Goal: Transaction & Acquisition: Purchase product/service

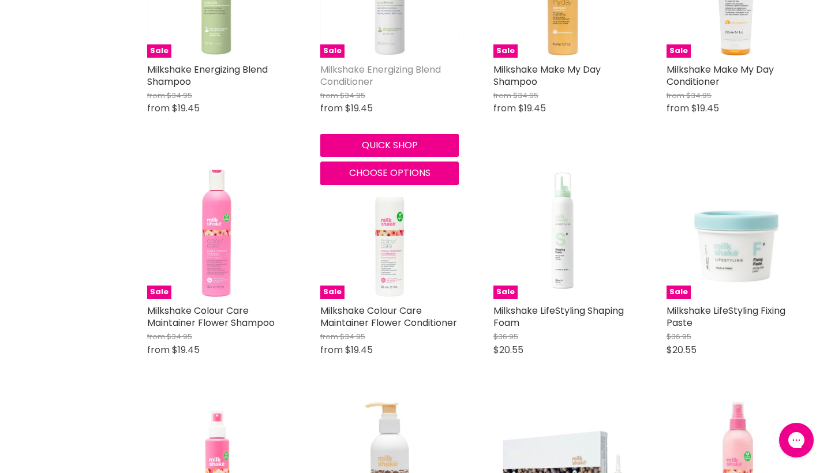
scroll to position [845, 0]
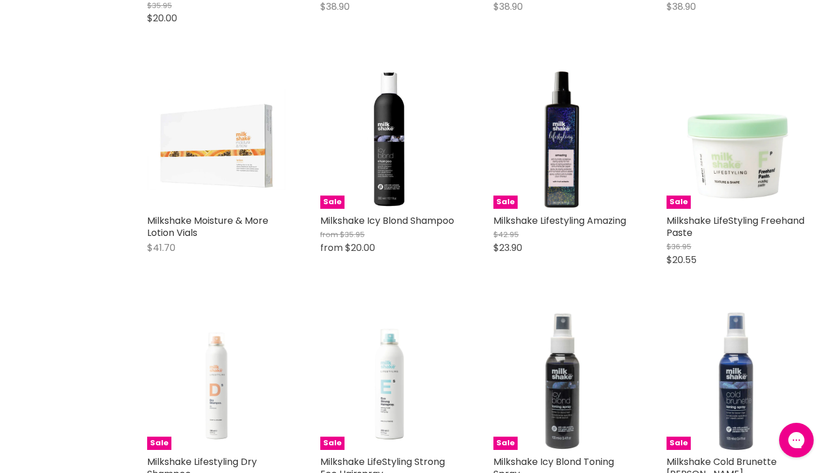
scroll to position [1690, 1]
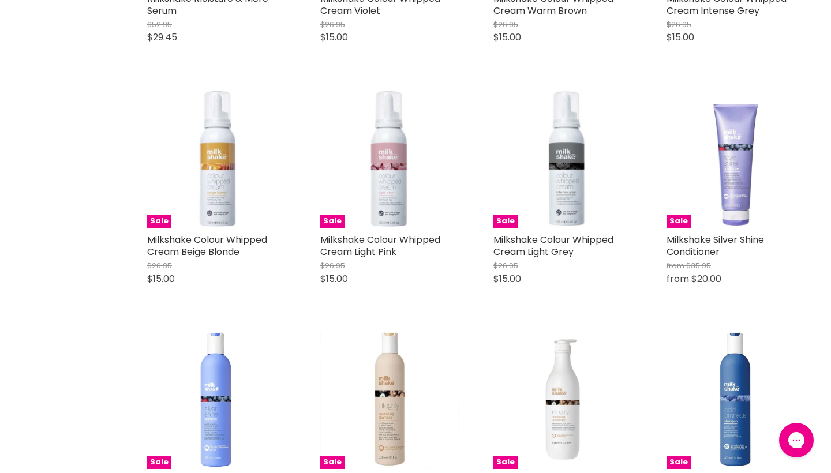
scroll to position [3113, 1]
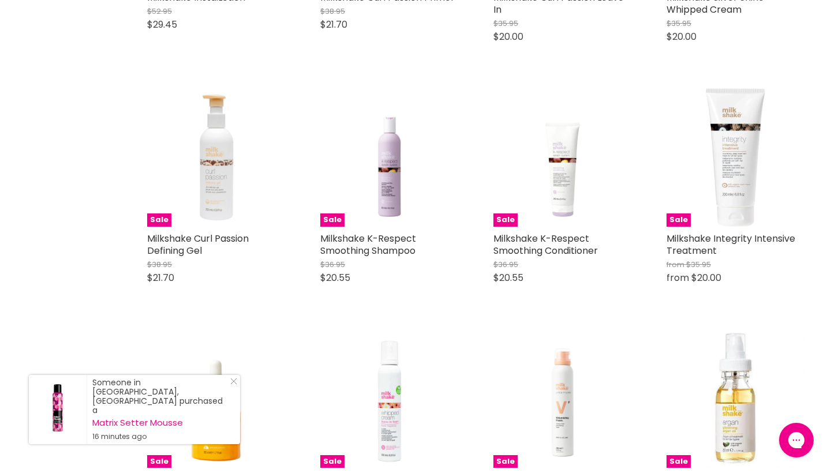
scroll to position [4778, 0]
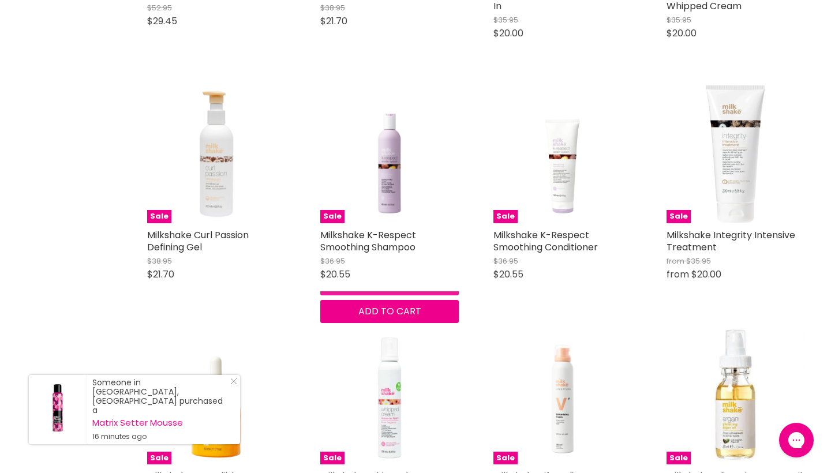
click at [348, 295] on button "Quick shop" at bounding box center [389, 283] width 139 height 23
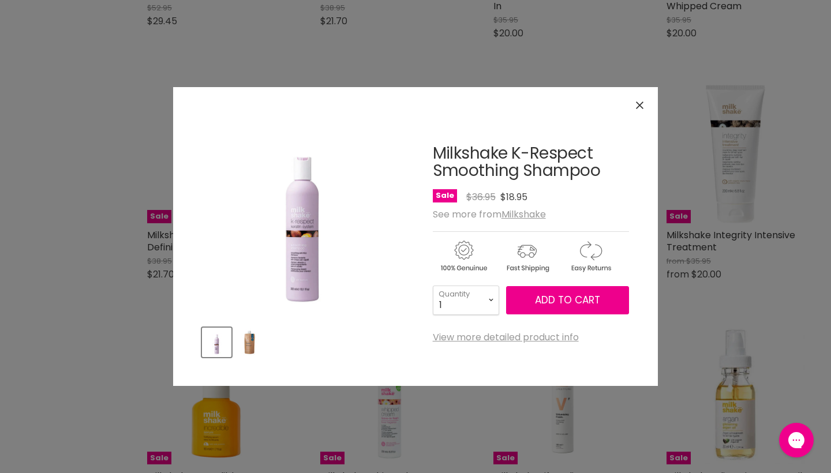
click at [250, 344] on img "Product thumbnails" at bounding box center [249, 342] width 27 height 27
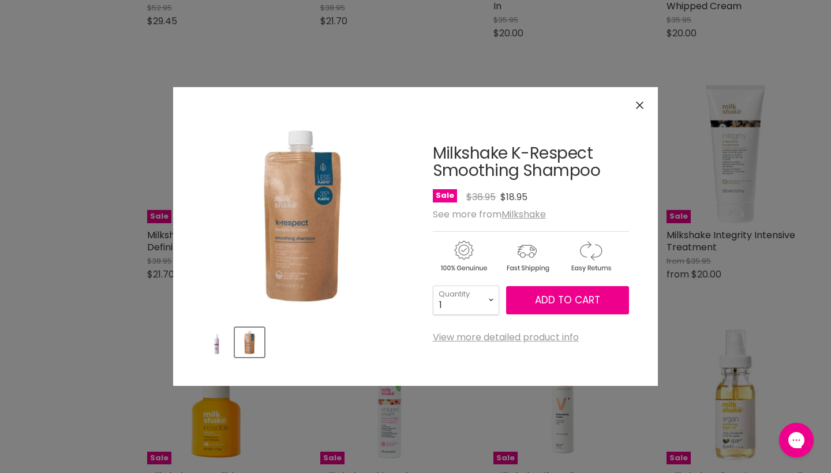
scroll to position [4626, 0]
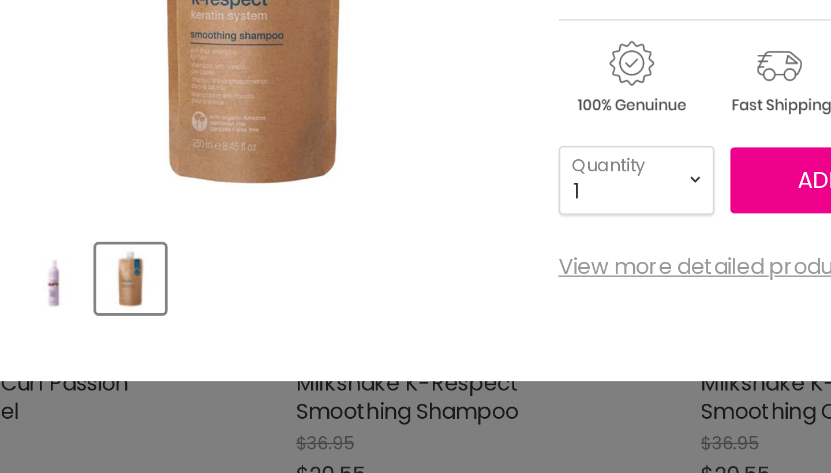
click at [203, 329] on img "Product thumbnails" at bounding box center [216, 342] width 27 height 27
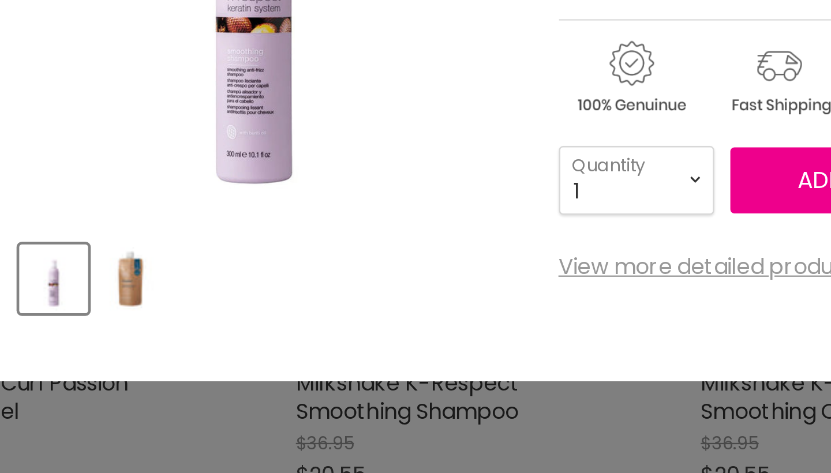
scroll to position [4740, 0]
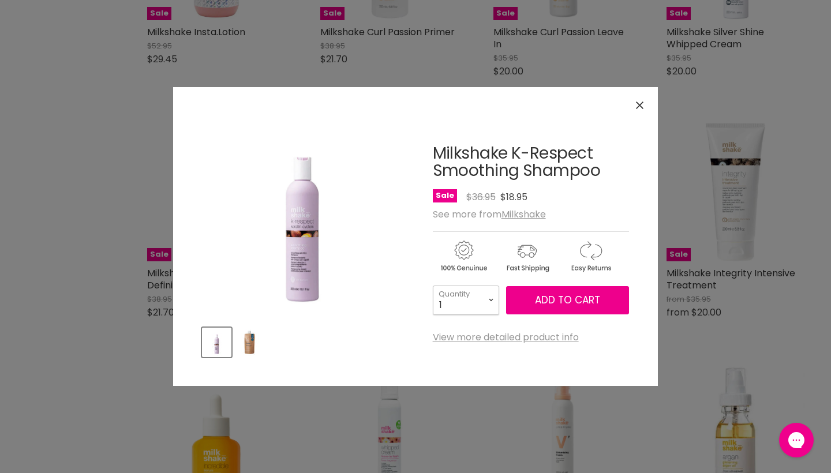
select select "4"
type input "4"
click at [539, 300] on span "Add to cart" at bounding box center [567, 300] width 65 height 14
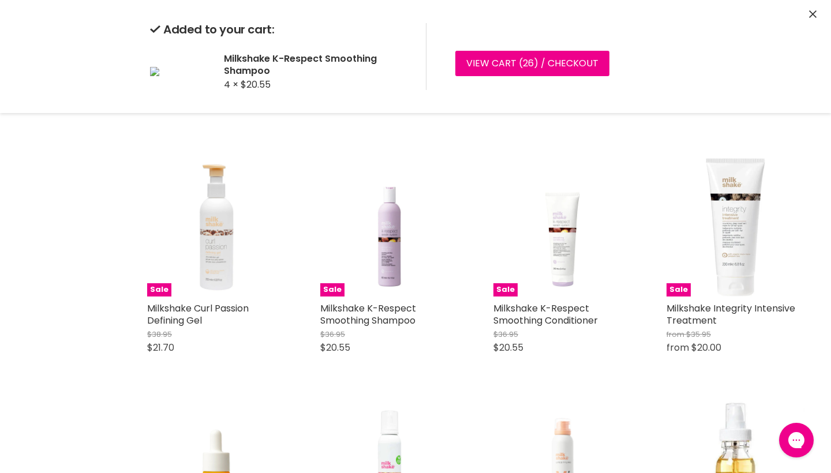
scroll to position [4696, 0]
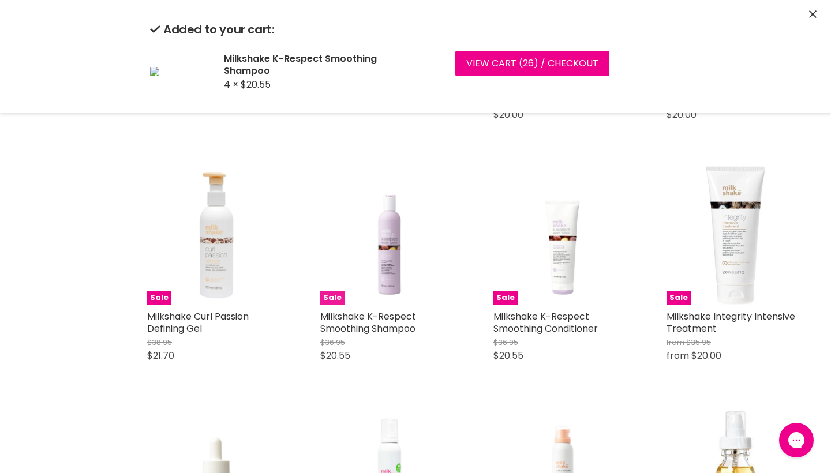
click at [393, 247] on img "Main content" at bounding box center [389, 235] width 139 height 139
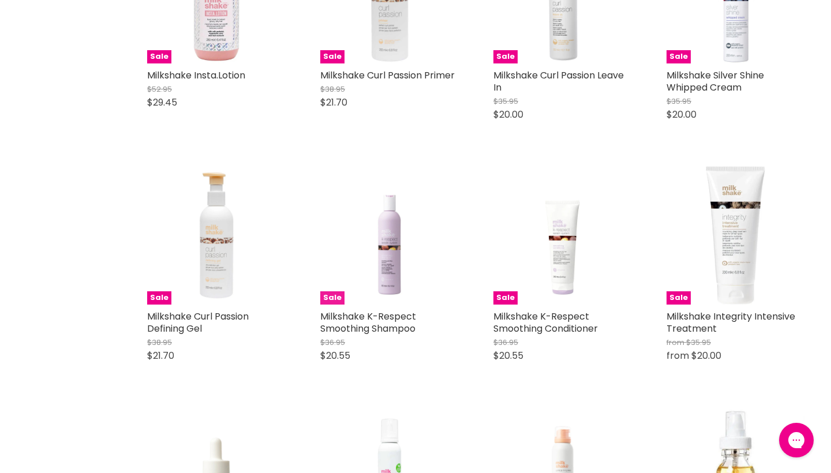
click at [393, 247] on img "Main content" at bounding box center [389, 235] width 139 height 139
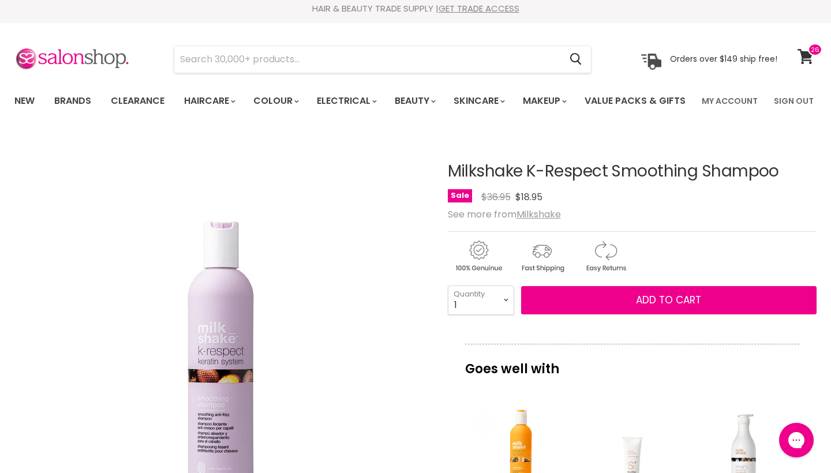
scroll to position [3, 0]
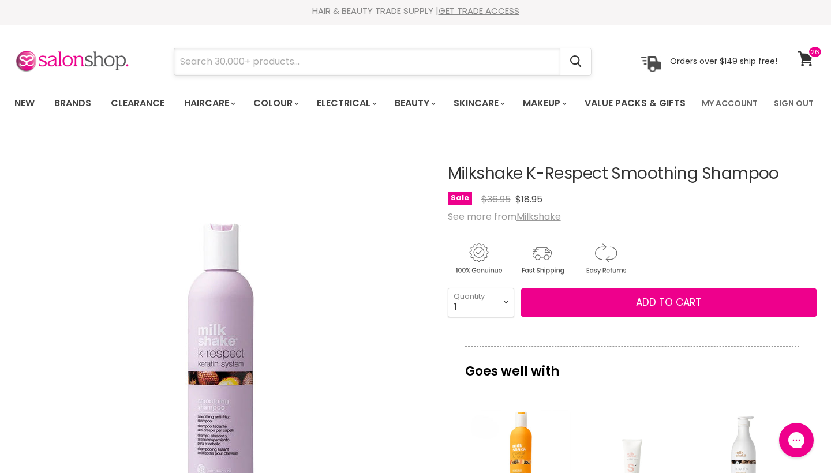
click at [337, 63] on input "Search" at bounding box center [367, 61] width 386 height 27
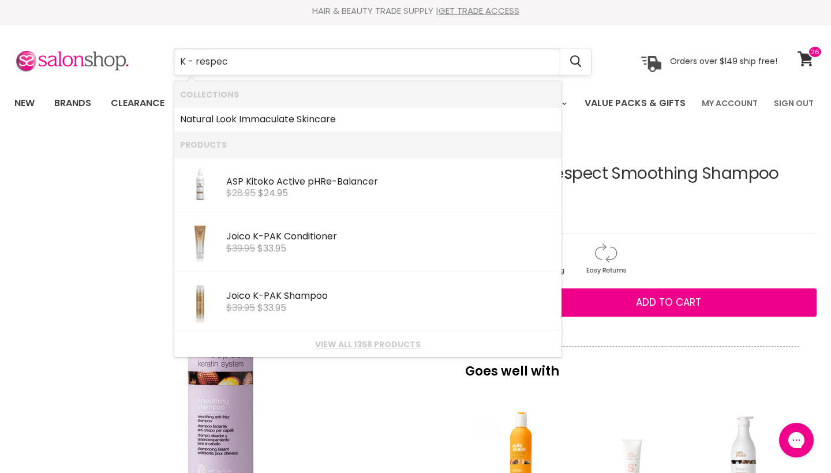
type input "K - respect"
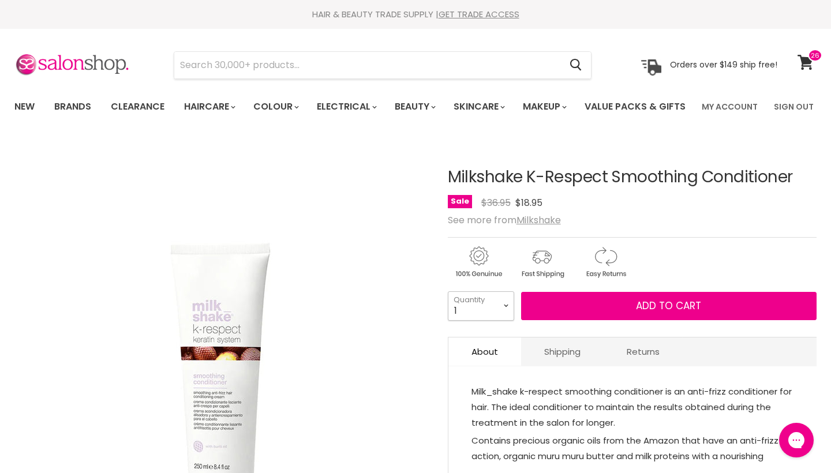
select select "4"
type input "4"
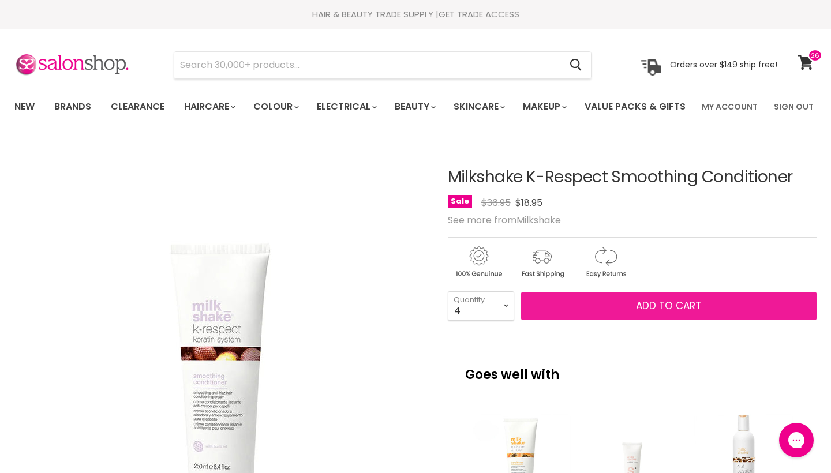
click at [625, 321] on button "Add to cart" at bounding box center [669, 306] width 296 height 29
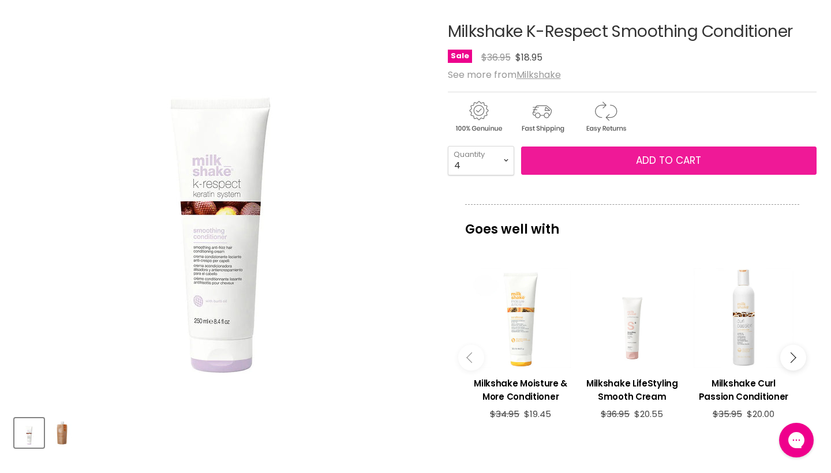
click at [659, 167] on span "Add to cart" at bounding box center [668, 161] width 65 height 14
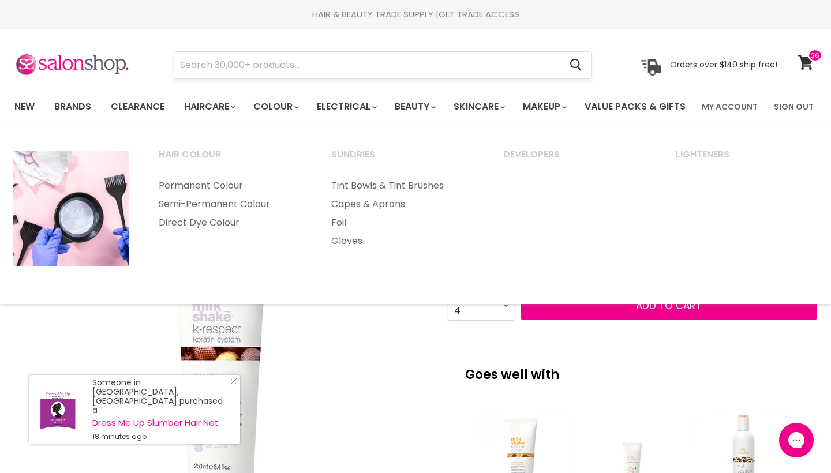
scroll to position [0, 0]
click at [307, 69] on input "Search" at bounding box center [367, 65] width 386 height 27
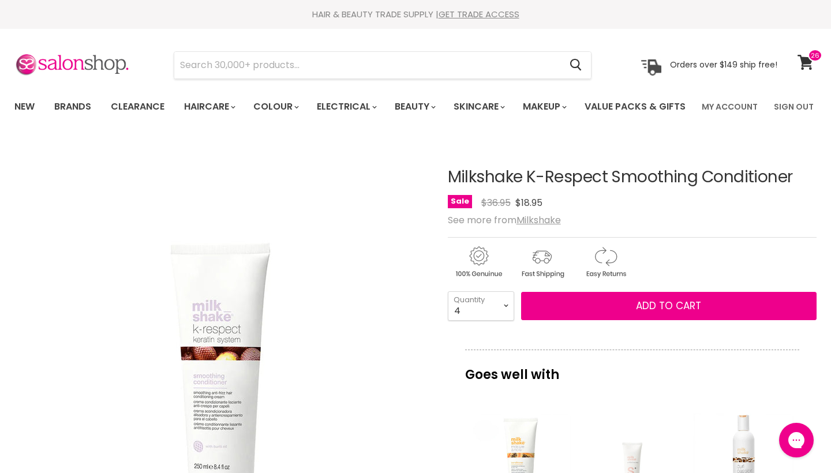
click at [274, 80] on section "Menu Cancel" at bounding box center [415, 59] width 831 height 61
click at [274, 68] on input "Search" at bounding box center [367, 65] width 386 height 27
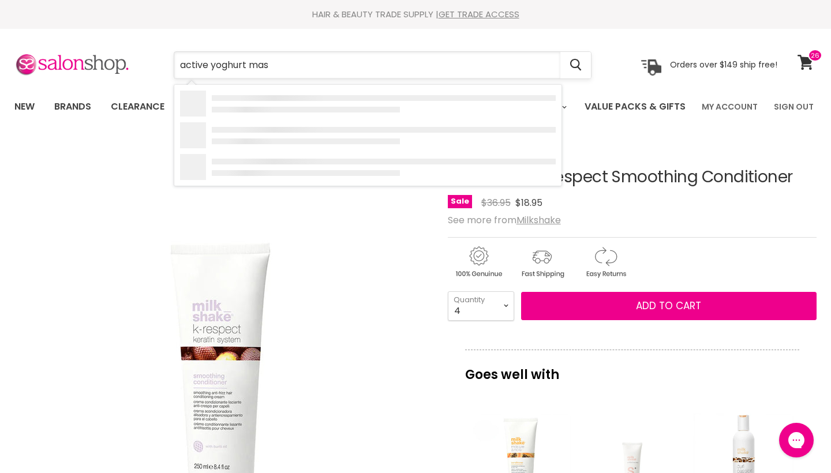
type input "active yoghurt mask"
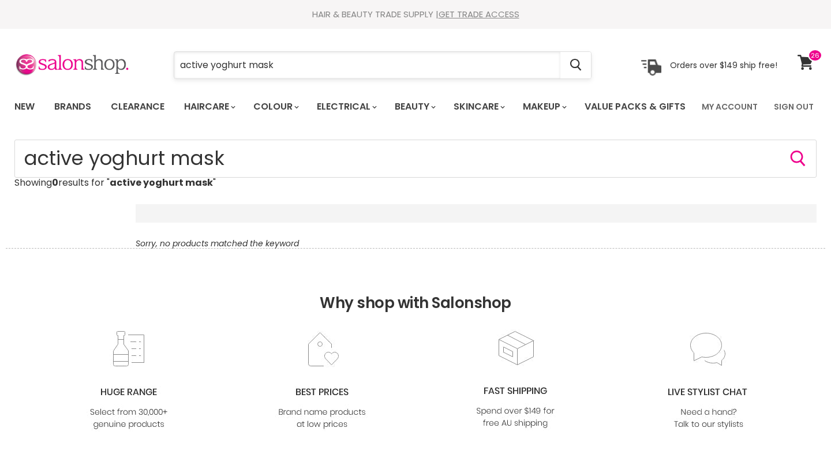
drag, startPoint x: 0, startPoint y: 0, endPoint x: 280, endPoint y: 65, distance: 287.5
click at [280, 65] on input "active yoghurt mask" at bounding box center [367, 65] width 386 height 27
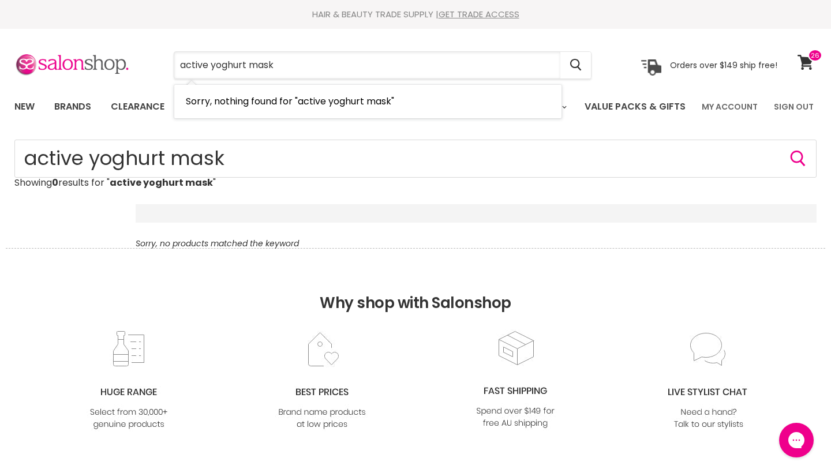
drag, startPoint x: 280, startPoint y: 65, endPoint x: 172, endPoint y: 64, distance: 108.0
click at [172, 64] on div "active yoghurt mask Cancel" at bounding box center [382, 65] width 477 height 27
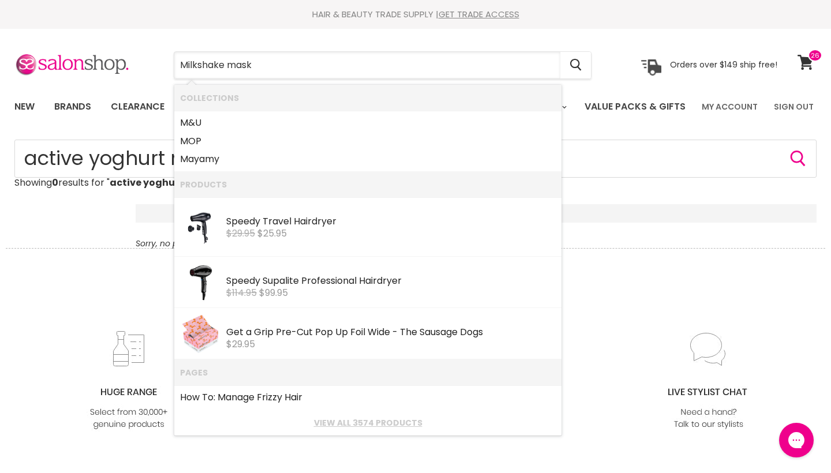
type input "Milkshake masks"
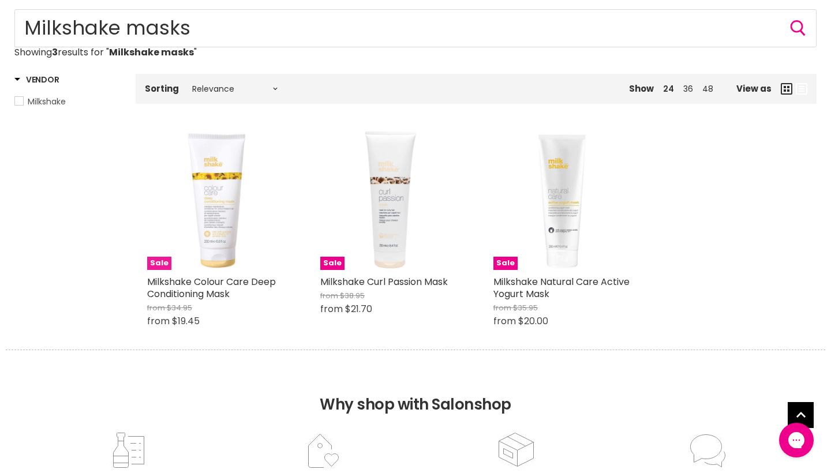
scroll to position [146, 0]
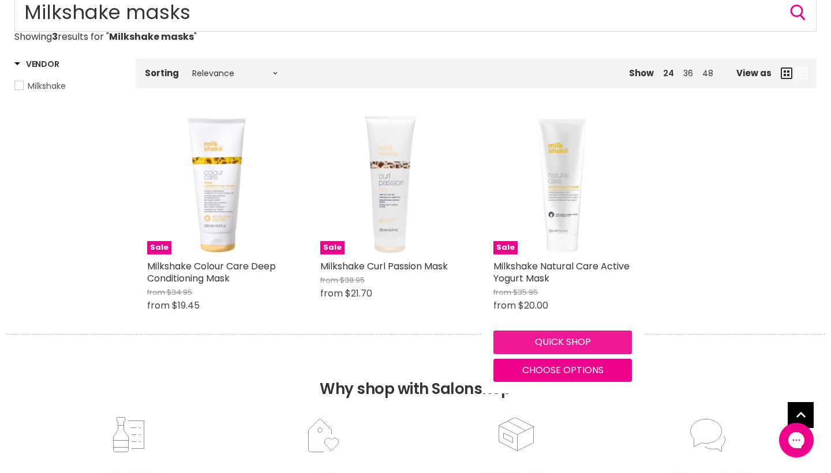
click at [544, 354] on button "Quick shop" at bounding box center [563, 342] width 139 height 23
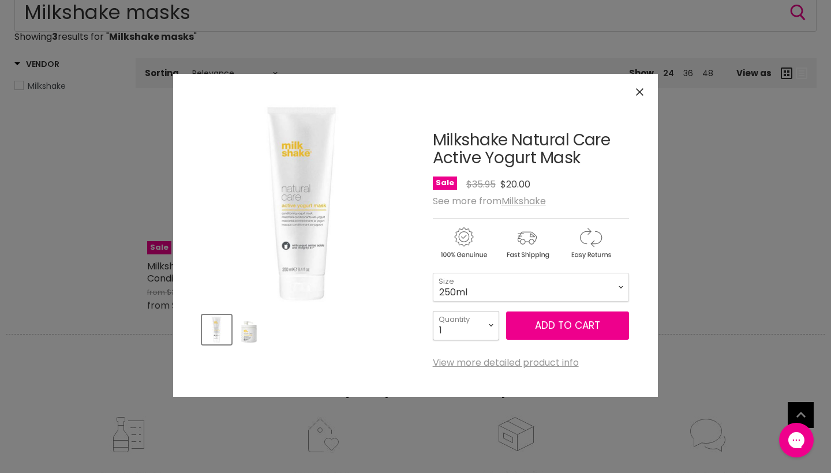
select select "3"
type input "3"
click at [548, 328] on span "Add to cart" at bounding box center [567, 326] width 65 height 14
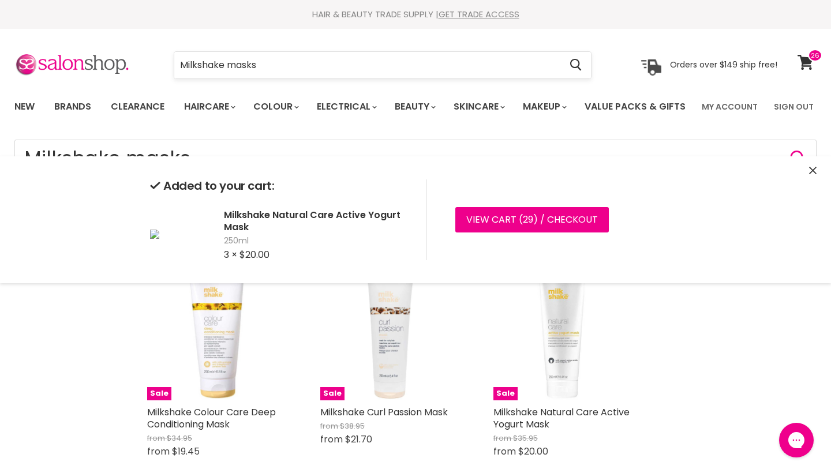
click at [298, 69] on input "Milkshake masks" at bounding box center [367, 65] width 386 height 27
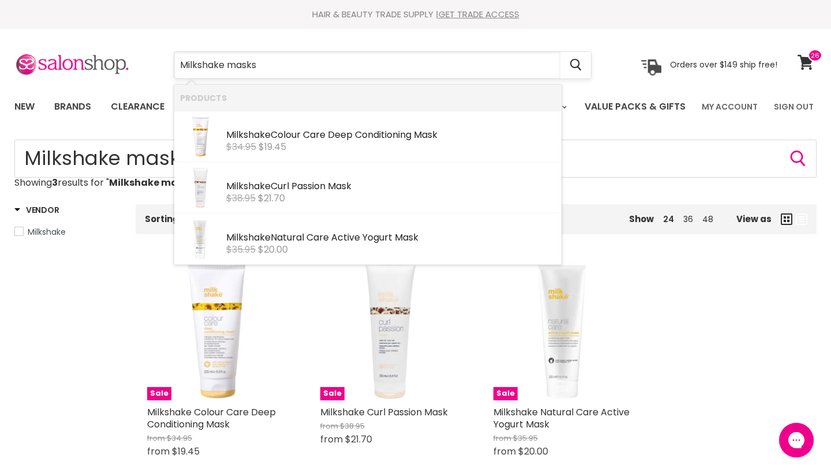
click at [286, 64] on input "Milkshake masks" at bounding box center [367, 65] width 386 height 27
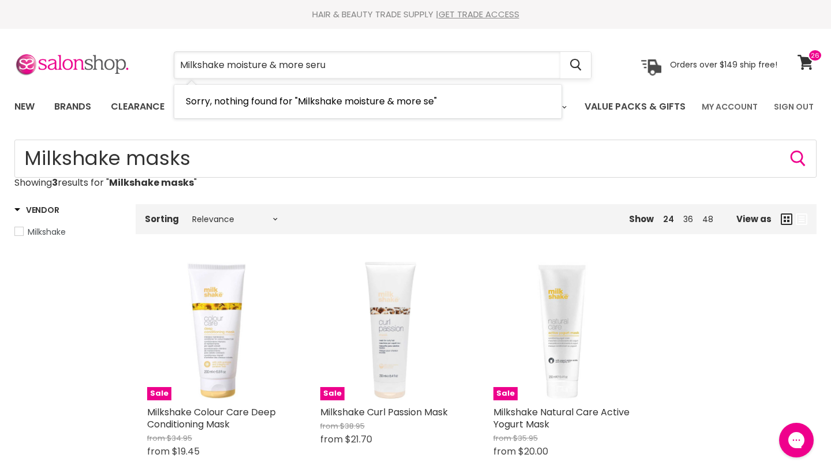
type input "Milkshake moisture & more serum"
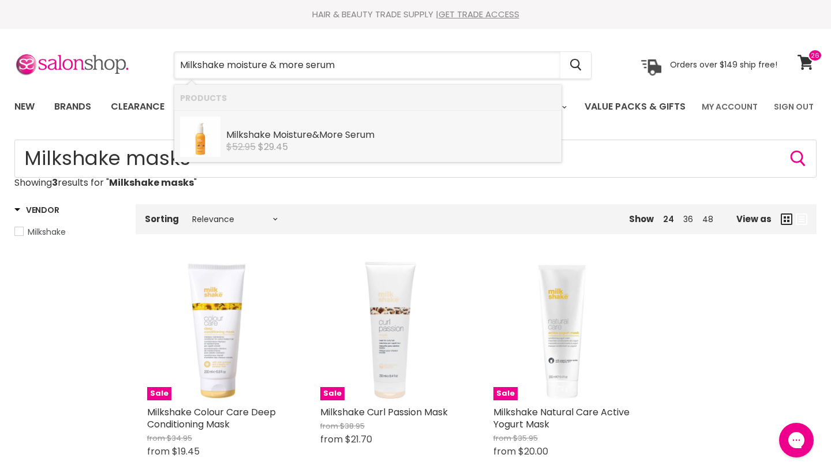
click at [273, 140] on div "Milkshake Moisture & More Serum Milkshake $52.95 $29.45" at bounding box center [391, 134] width 330 height 35
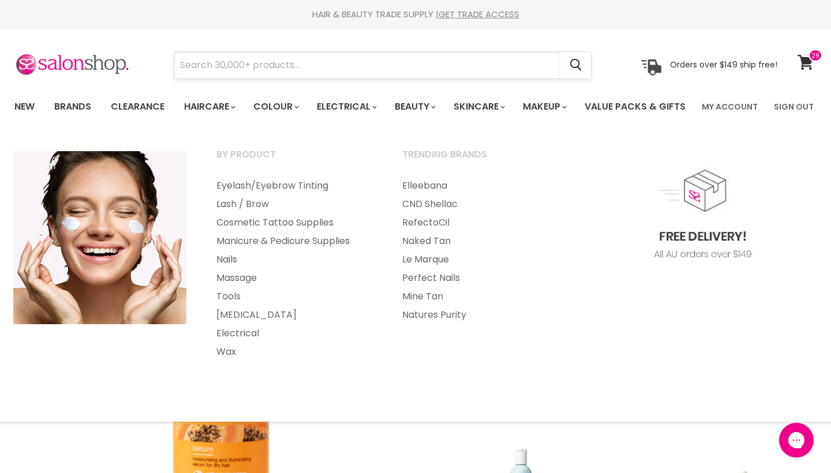
click at [414, 72] on input "Search" at bounding box center [367, 65] width 386 height 27
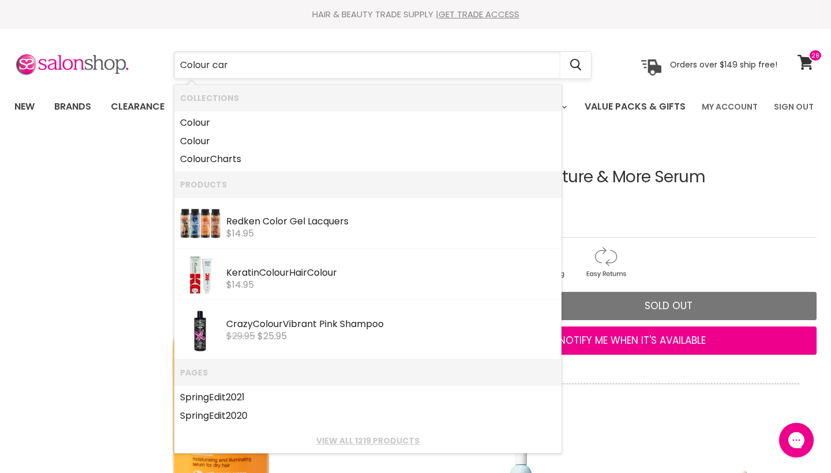
type input "Colour care"
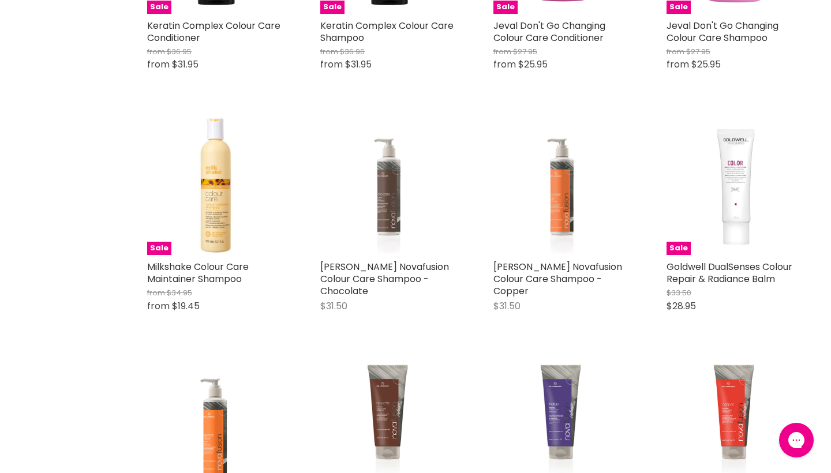
scroll to position [1593, 0]
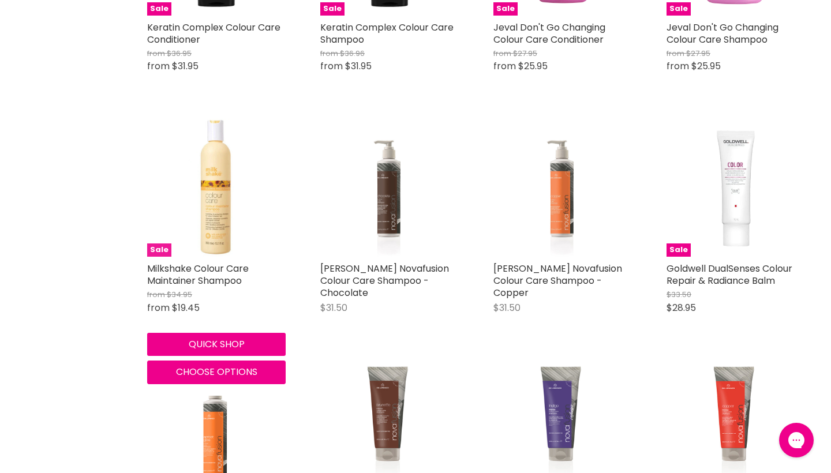
click at [220, 257] on img "Main content" at bounding box center [216, 187] width 139 height 139
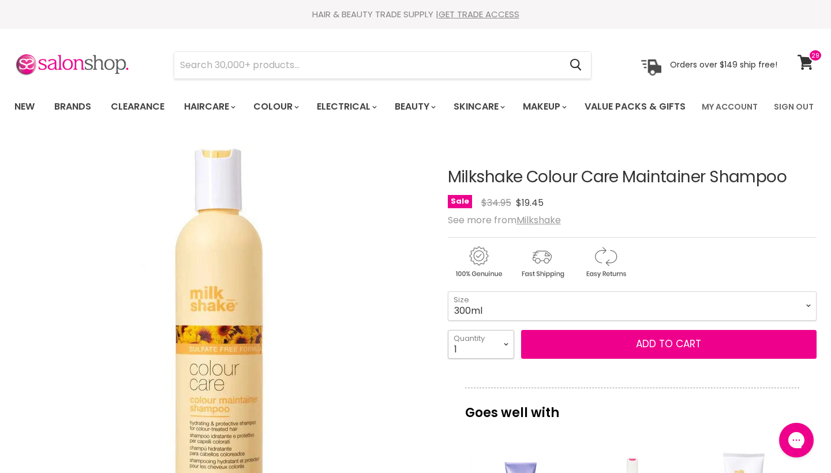
select select "3"
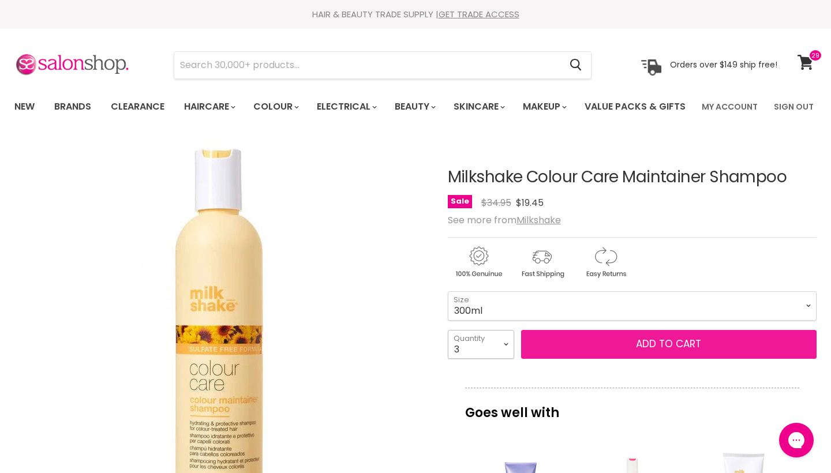
type input "3"
click at [589, 359] on button "Add to cart" at bounding box center [669, 344] width 296 height 29
click at [647, 351] on span "Add to cart" at bounding box center [668, 344] width 65 height 14
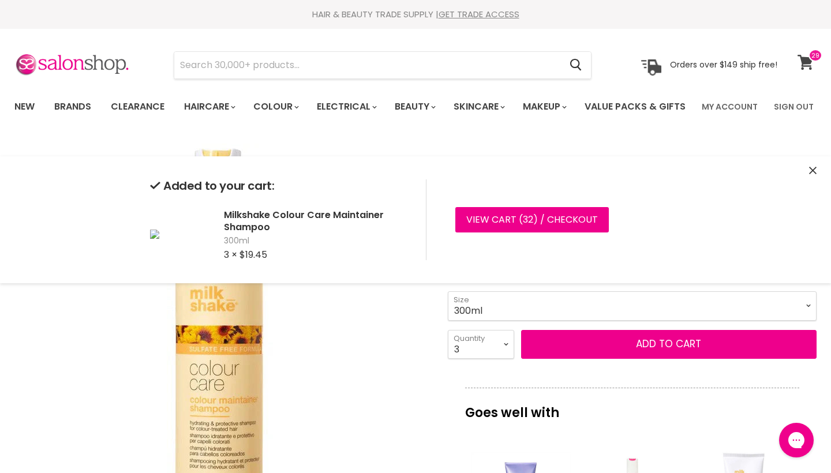
click at [804, 64] on icon at bounding box center [806, 62] width 16 height 15
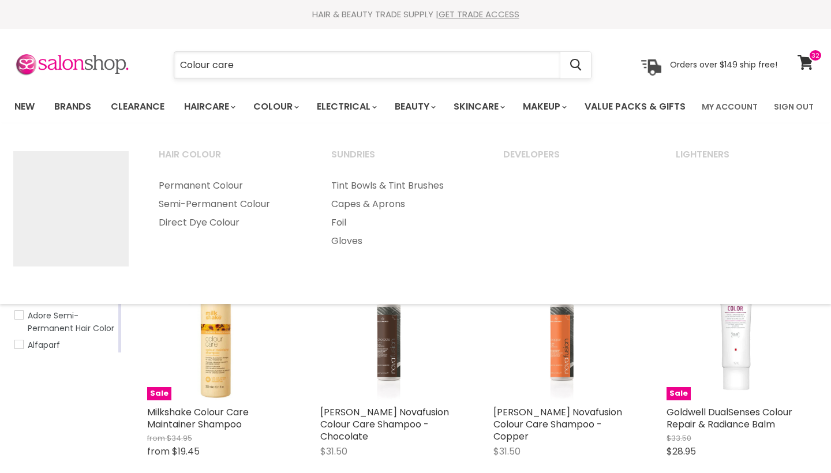
click at [264, 60] on input "Colour care" at bounding box center [367, 65] width 386 height 27
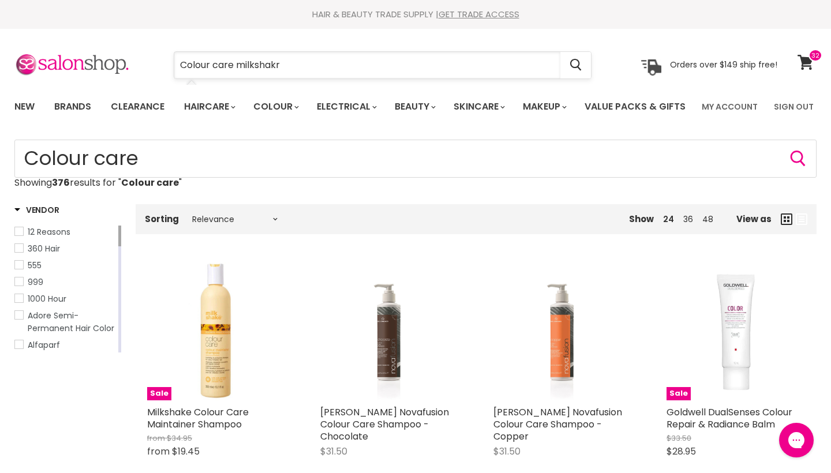
type input "Colour care milkshakre"
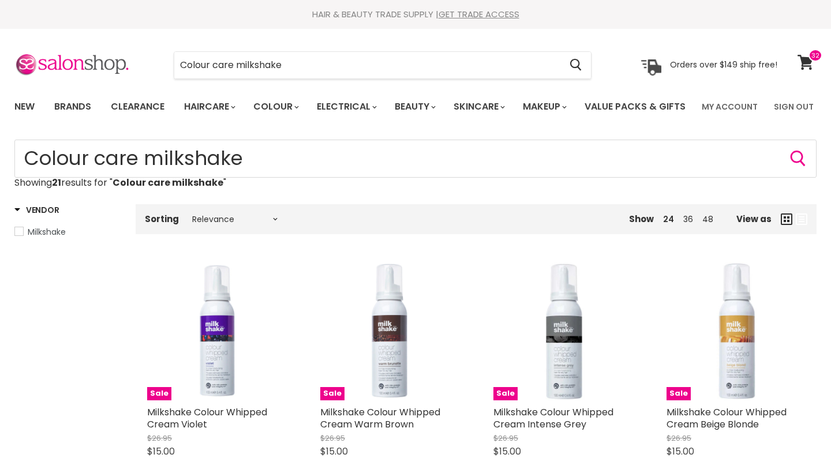
scroll to position [562, 0]
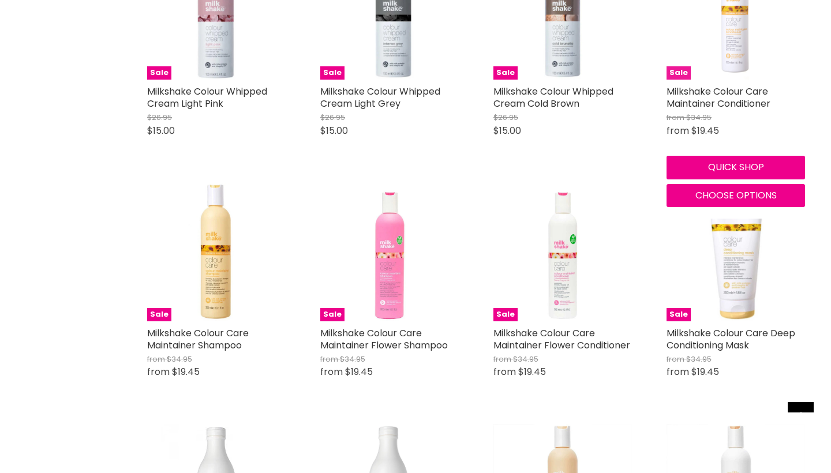
click at [731, 80] on img "Main content" at bounding box center [736, 10] width 64 height 139
click at [703, 110] on link "Milkshake Colour Care Maintainer Conditioner" at bounding box center [719, 97] width 104 height 25
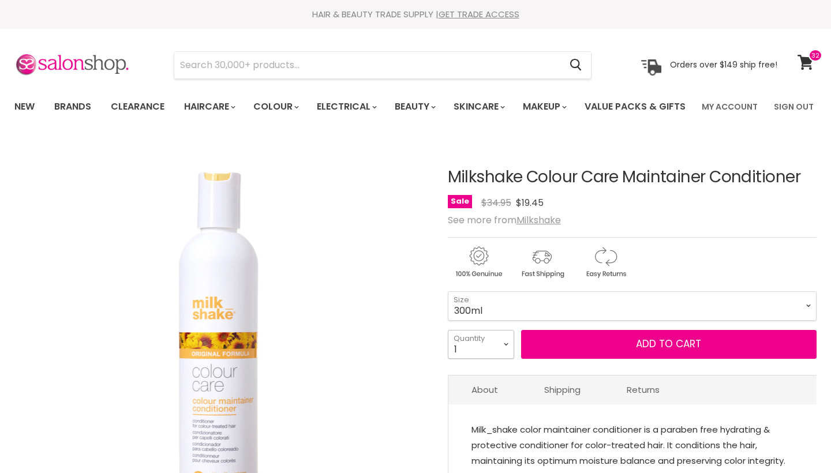
click at [504, 330] on select "1 2 3 4 5 6 7 8 9 10+" at bounding box center [481, 344] width 66 height 29
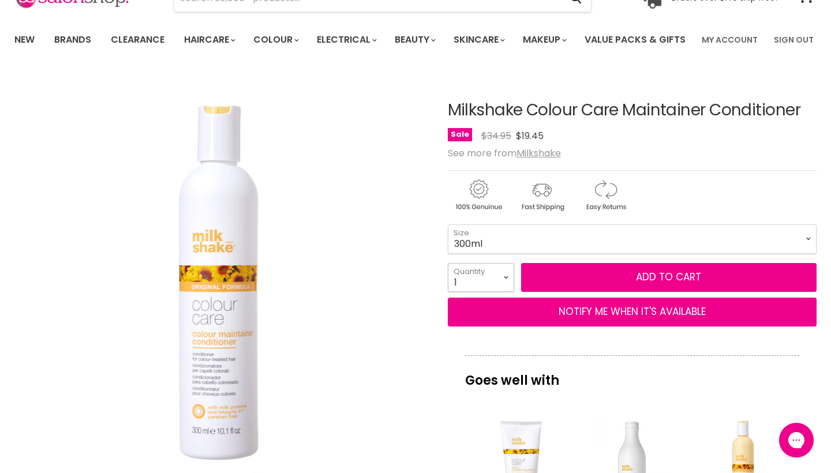
select select "2"
type input "2"
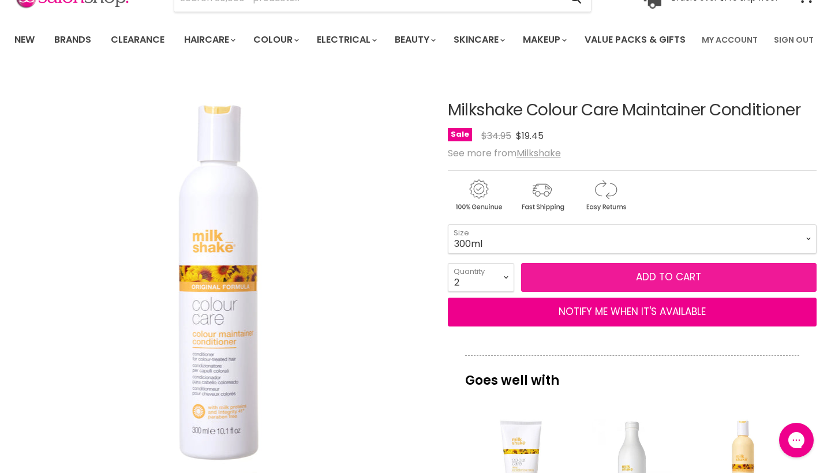
click at [599, 292] on button "Add to cart" at bounding box center [669, 277] width 296 height 29
click at [677, 292] on button "Add to cart" at bounding box center [669, 277] width 296 height 29
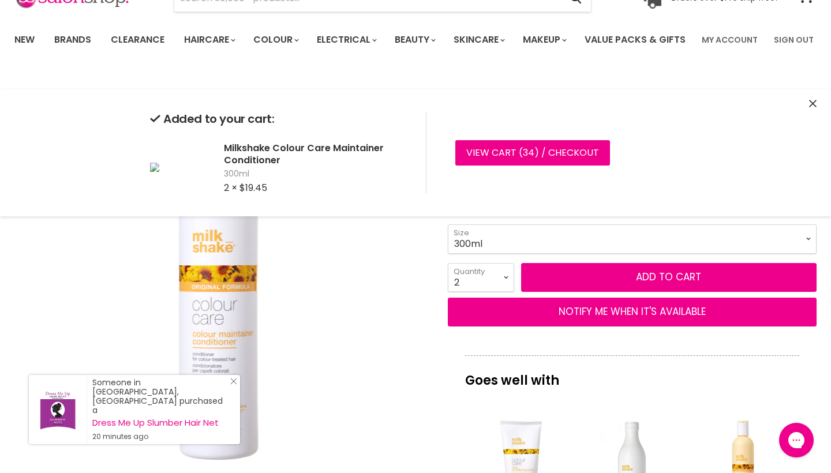
click at [234, 385] on icon "Close Icon" at bounding box center [233, 381] width 7 height 7
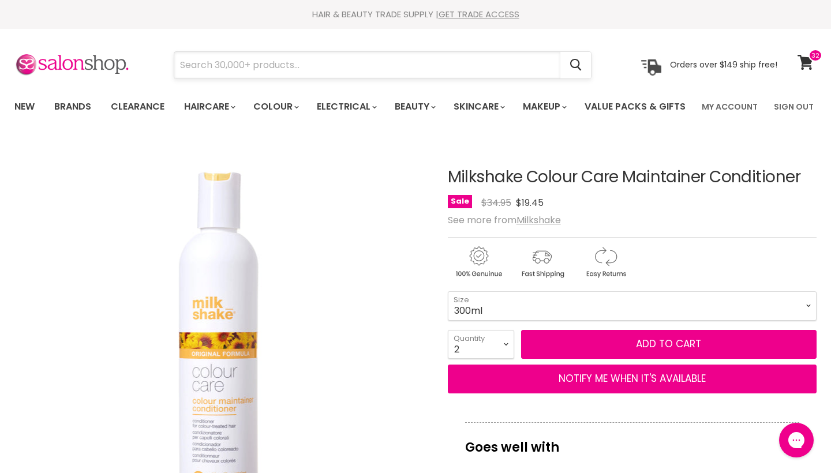
click at [281, 68] on input "Search" at bounding box center [367, 65] width 386 height 27
click at [75, 109] on link "Brands" at bounding box center [73, 107] width 54 height 24
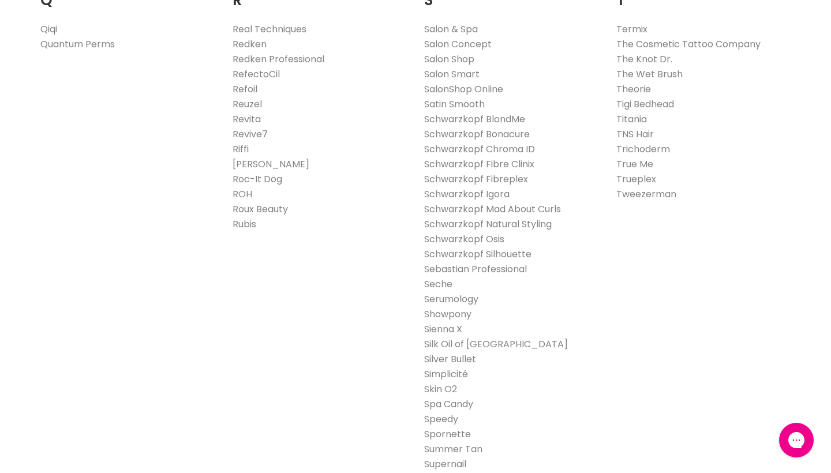
scroll to position [1770, 0]
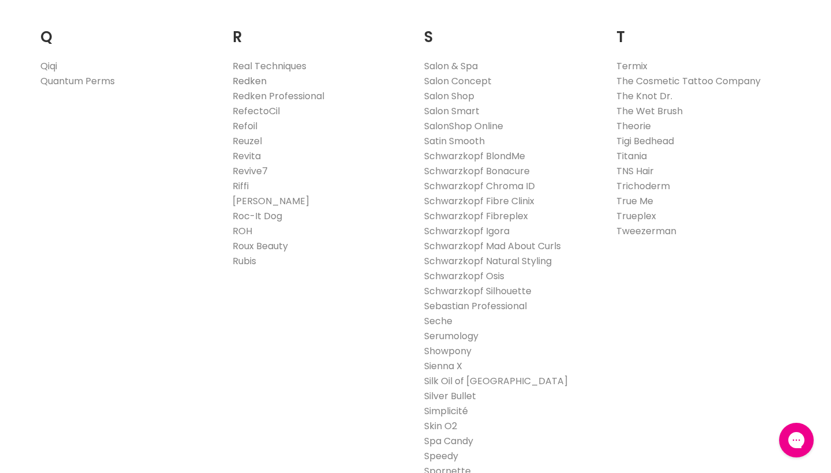
click at [261, 88] on link "Redken" at bounding box center [250, 80] width 34 height 13
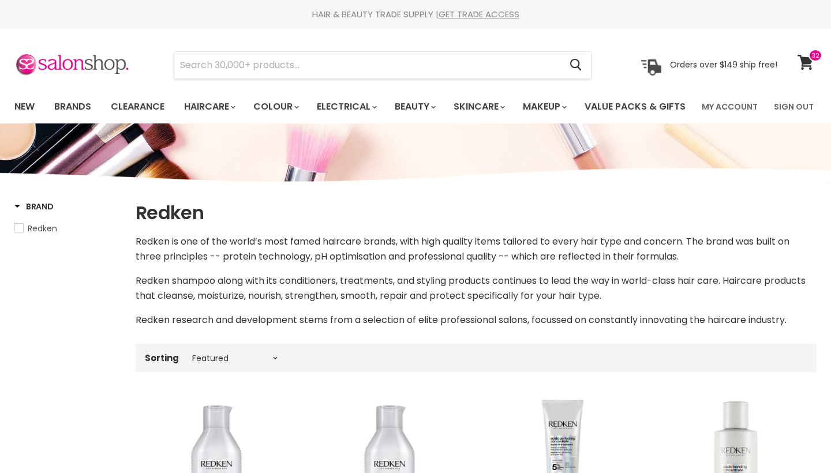
select select "manual"
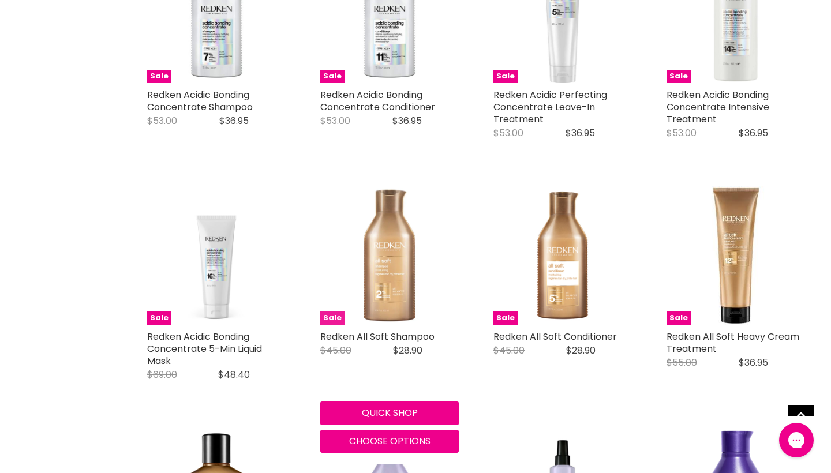
scroll to position [445, 0]
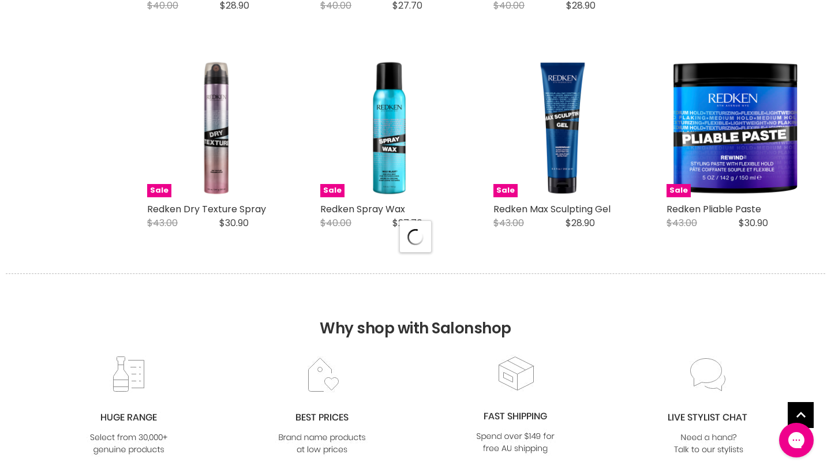
select select "manual"
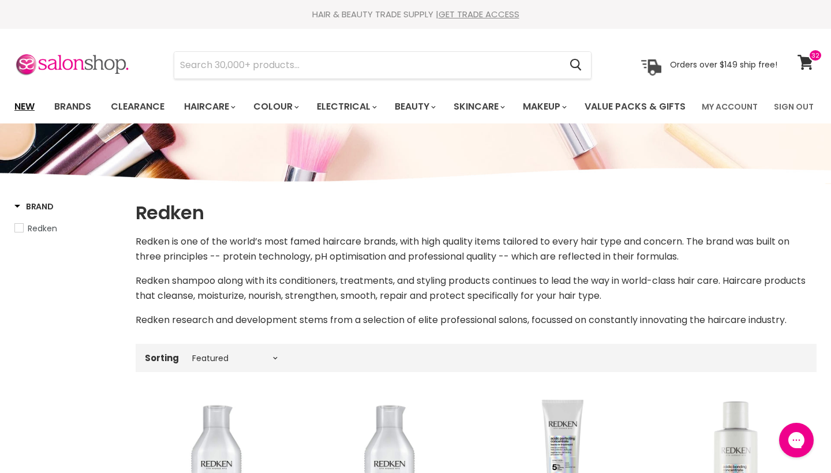
click at [35, 104] on link "New" at bounding box center [25, 107] width 38 height 24
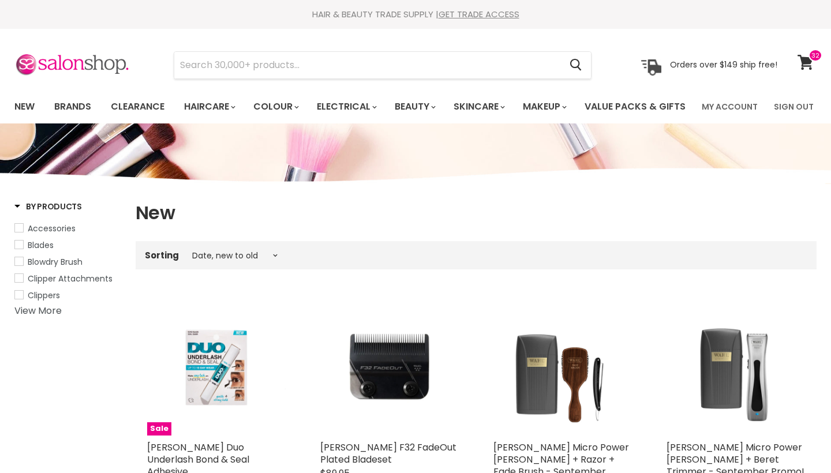
select select "created-descending"
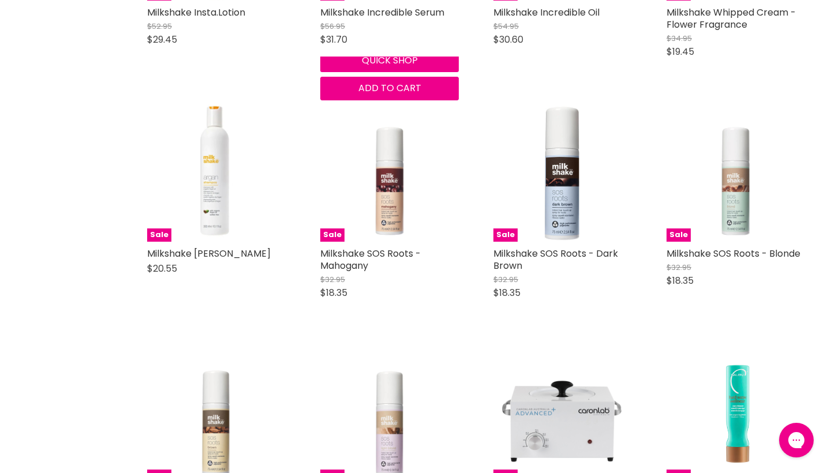
scroll to position [1874, 0]
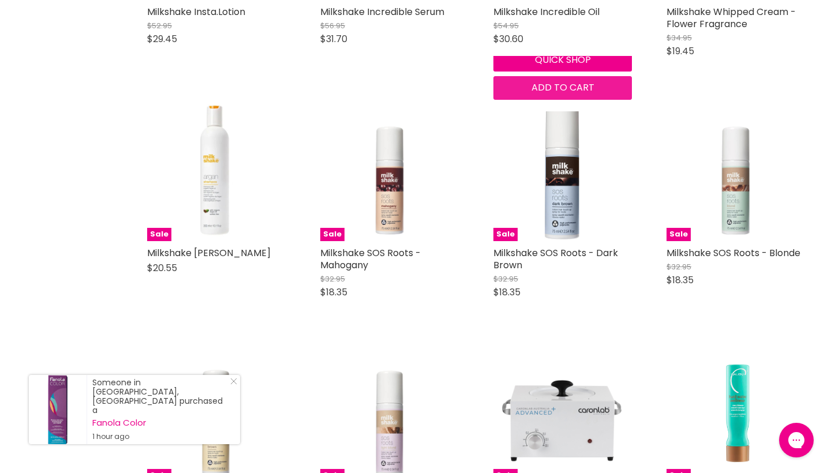
click at [595, 94] on span "Add to cart" at bounding box center [563, 87] width 63 height 13
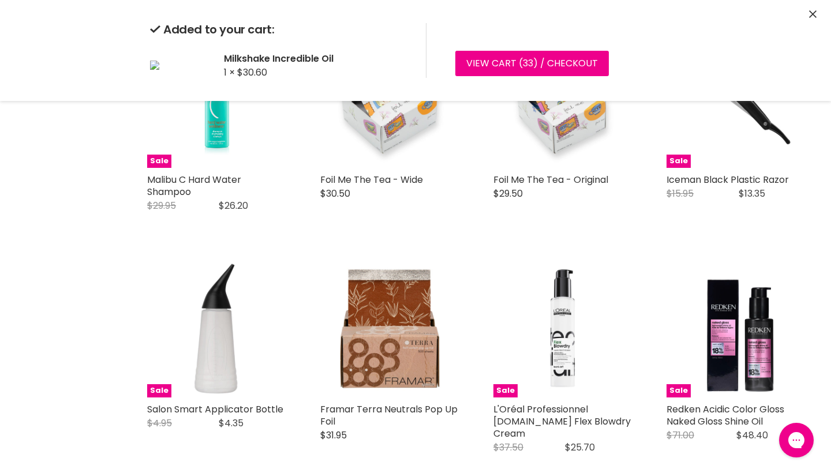
scroll to position [2406, 1]
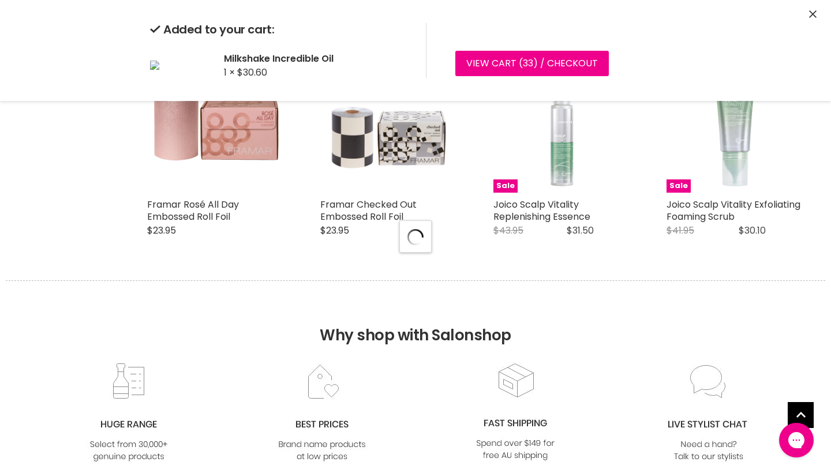
select select "created-descending"
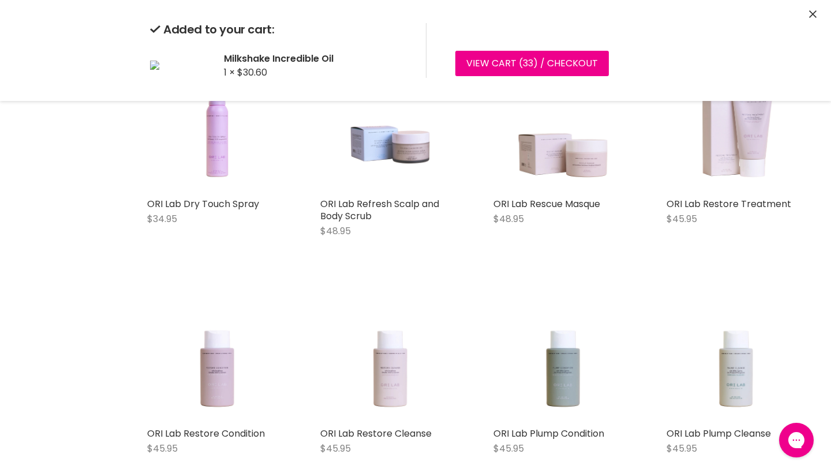
scroll to position [5023, 0]
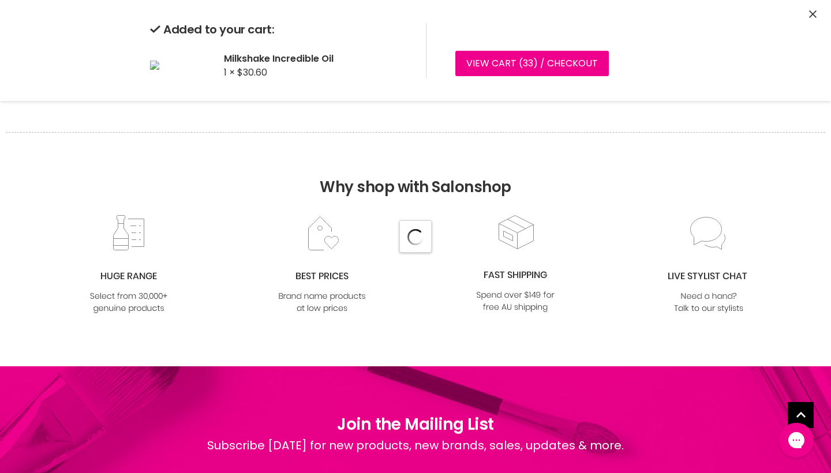
select select "created-descending"
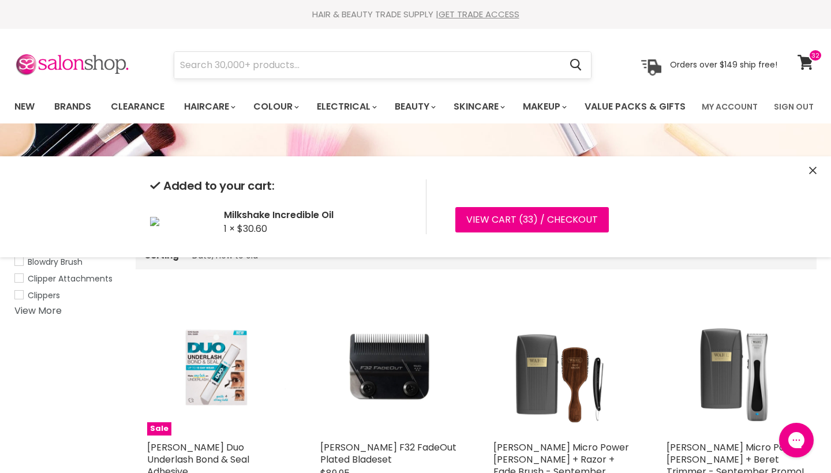
click at [420, 70] on input "Search" at bounding box center [367, 65] width 386 height 27
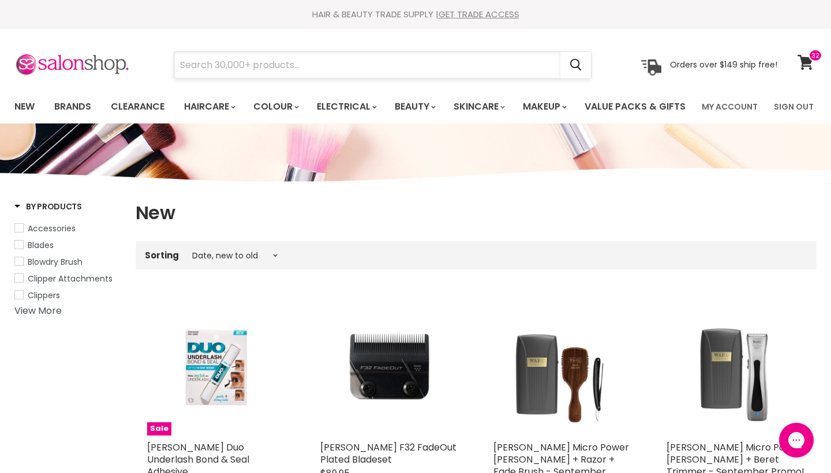
click at [355, 70] on input "Search" at bounding box center [367, 65] width 386 height 27
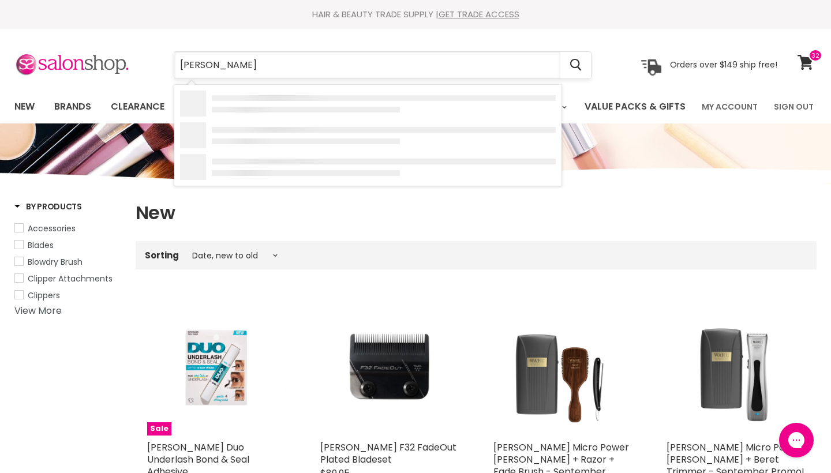
type input "bobbie"
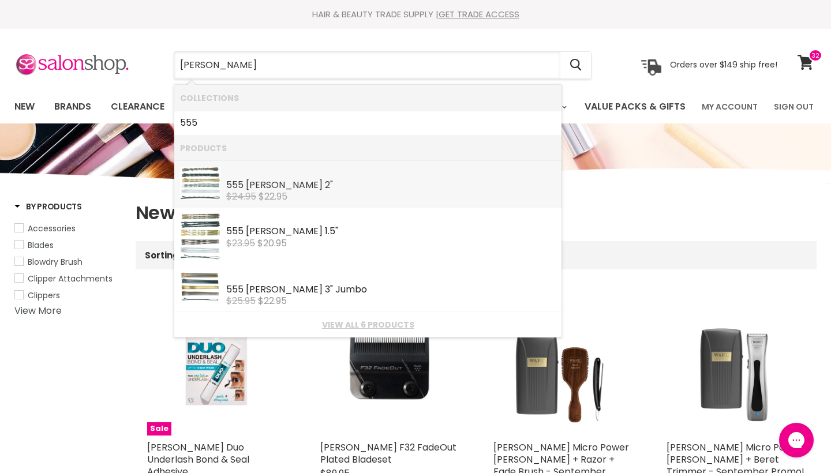
click at [284, 190] on span "$22.95" at bounding box center [273, 196] width 29 height 13
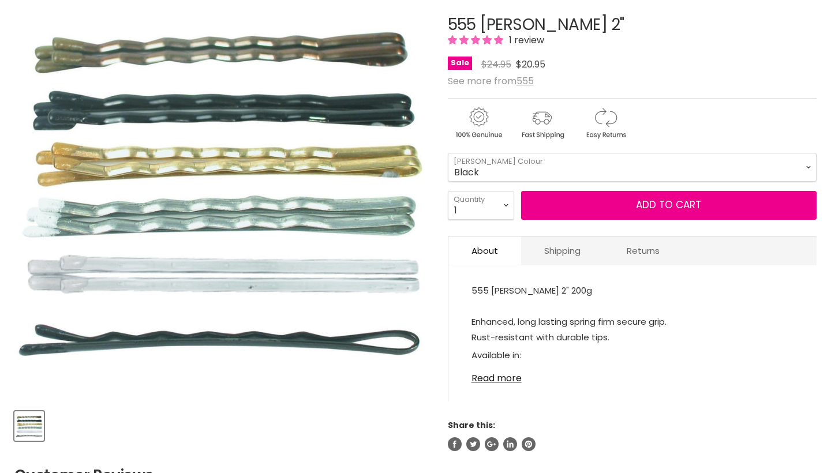
scroll to position [152, 0]
click at [530, 182] on select "Black Bronze Gold Silver" at bounding box center [632, 167] width 369 height 29
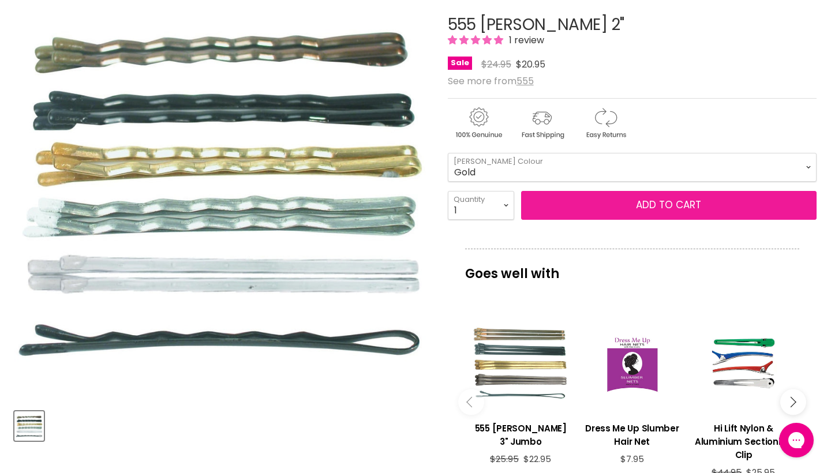
click at [635, 220] on button "Add to cart" at bounding box center [669, 205] width 296 height 29
click at [653, 220] on button "Add to cart" at bounding box center [669, 205] width 296 height 29
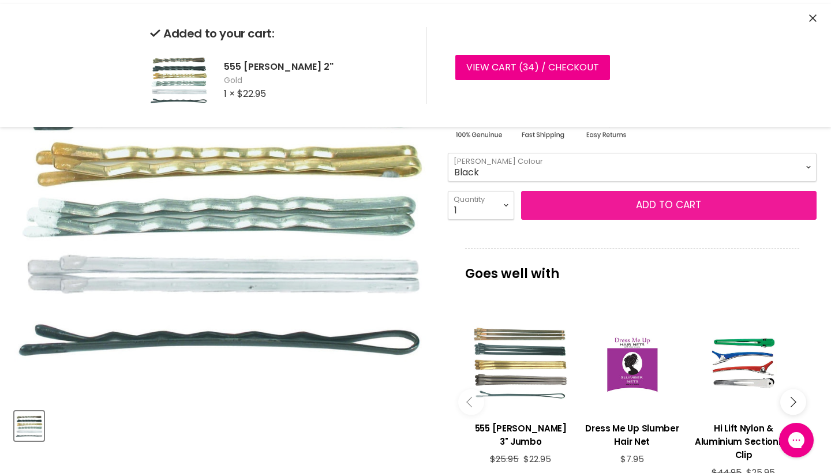
click at [658, 220] on button "Add to cart" at bounding box center [669, 205] width 296 height 29
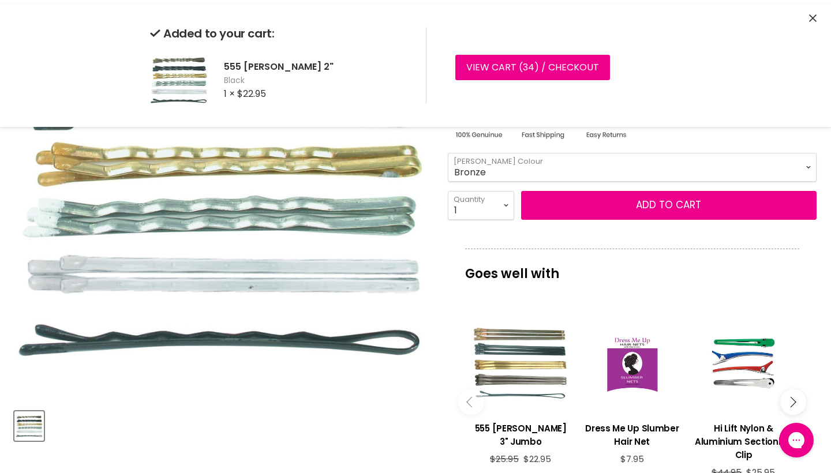
select select "Bronze"
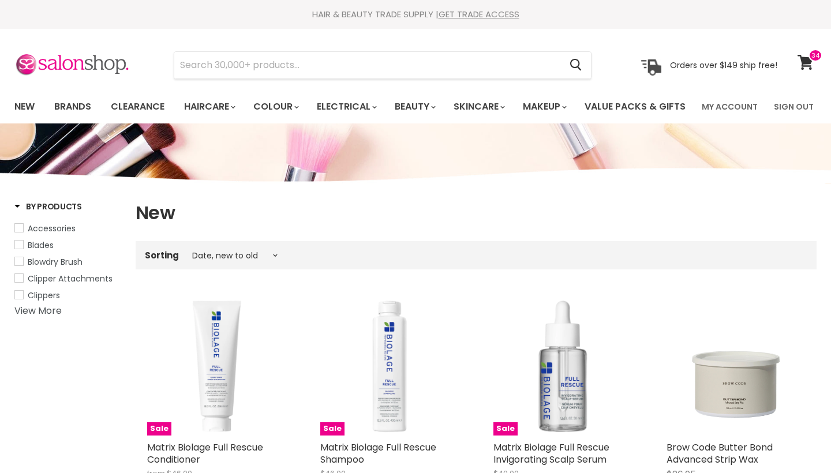
select select "created-descending"
type input "bobbie"
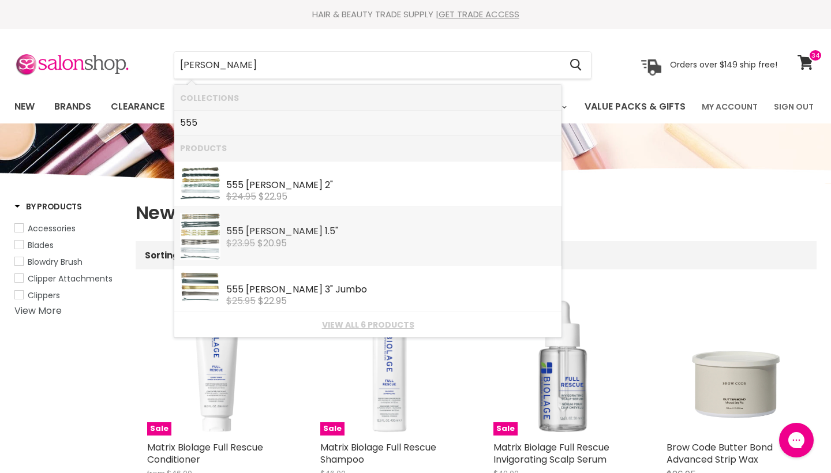
click at [275, 233] on div "555 [PERSON_NAME] 1.5"" at bounding box center [391, 232] width 330 height 12
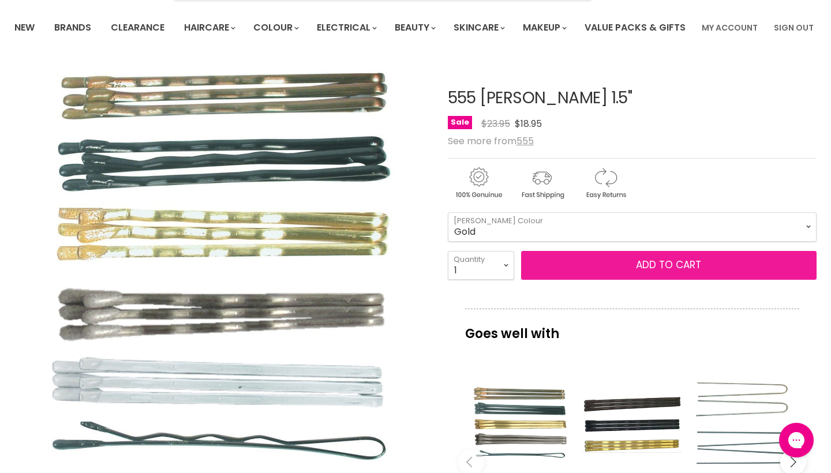
click at [667, 280] on button "Add to cart" at bounding box center [669, 265] width 296 height 29
click at [670, 280] on button "Add to cart" at bounding box center [669, 265] width 296 height 29
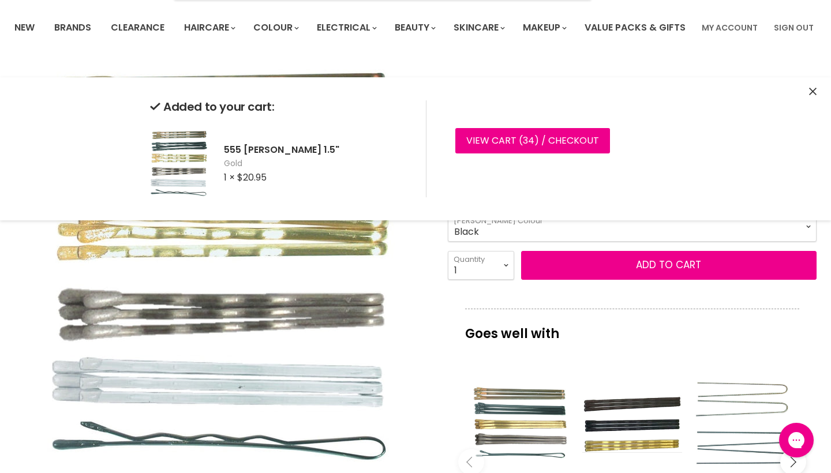
select select "Black"
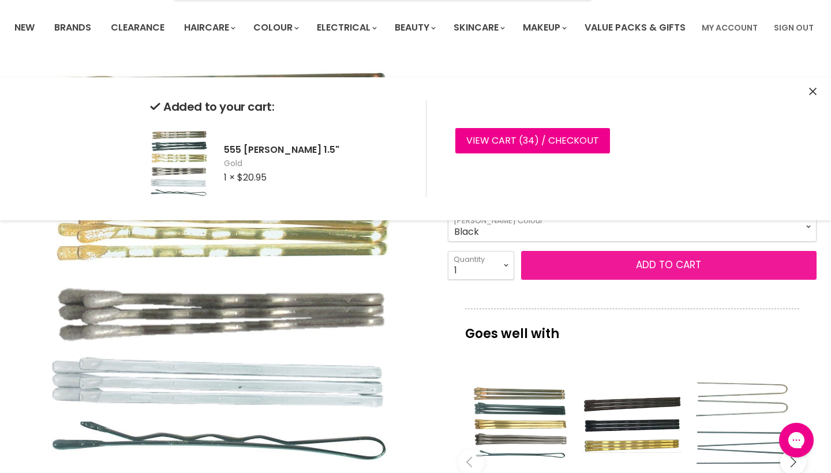
click at [664, 280] on button "Add to cart" at bounding box center [669, 265] width 296 height 29
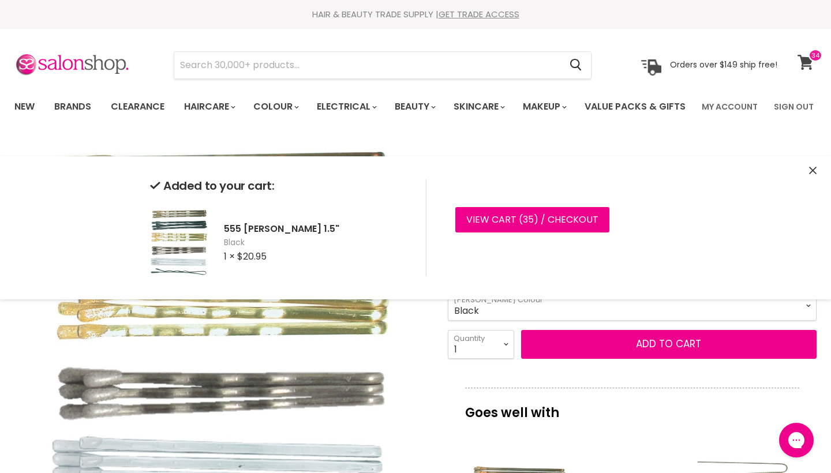
click at [807, 61] on icon at bounding box center [806, 62] width 16 height 15
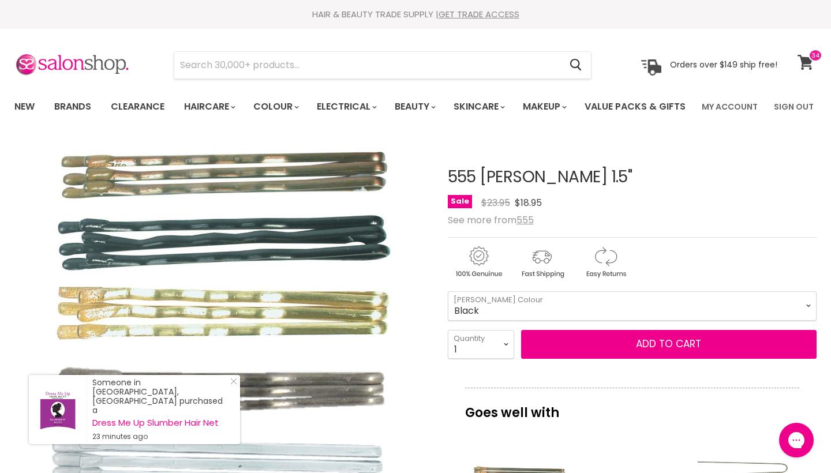
click at [807, 61] on icon at bounding box center [806, 62] width 16 height 15
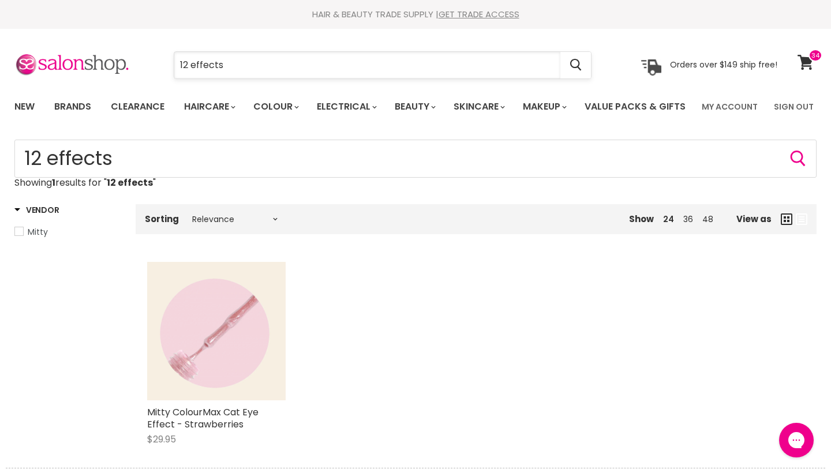
click at [253, 73] on input "12 effects" at bounding box center [367, 65] width 386 height 27
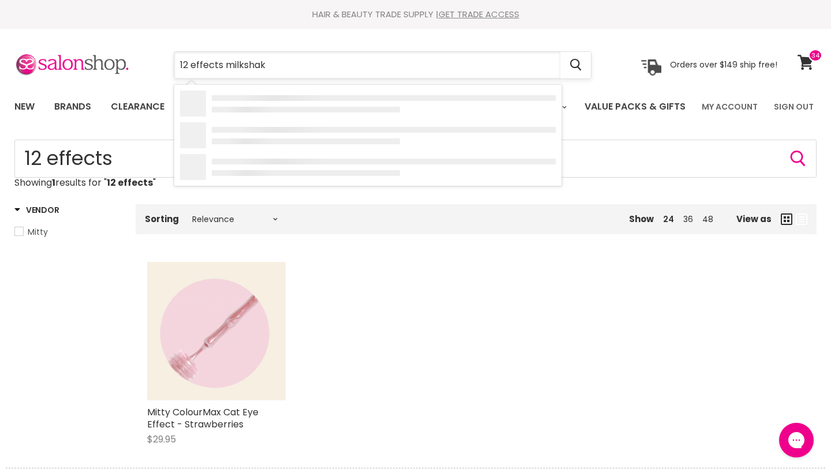
type input "12 effects milkshake"
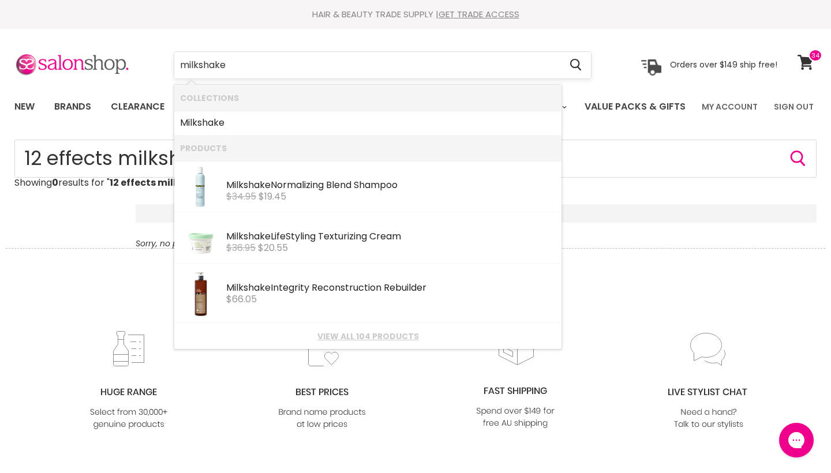
click at [250, 69] on input "milkshake" at bounding box center [367, 65] width 386 height 27
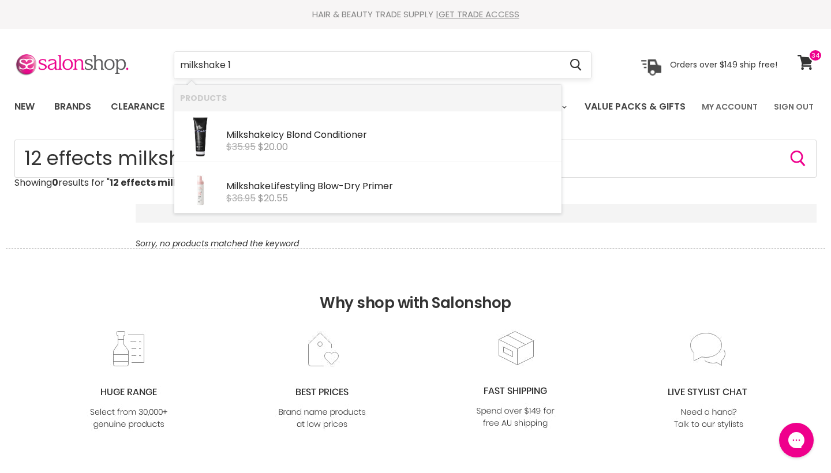
type input "milkshake"
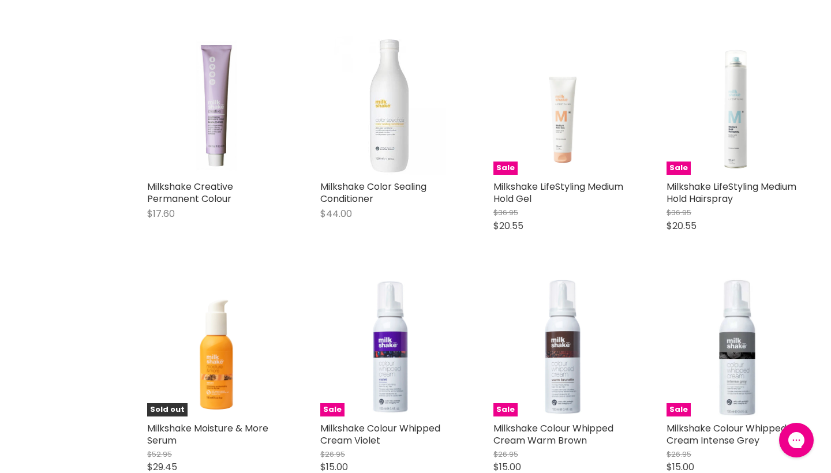
scroll to position [2888, 0]
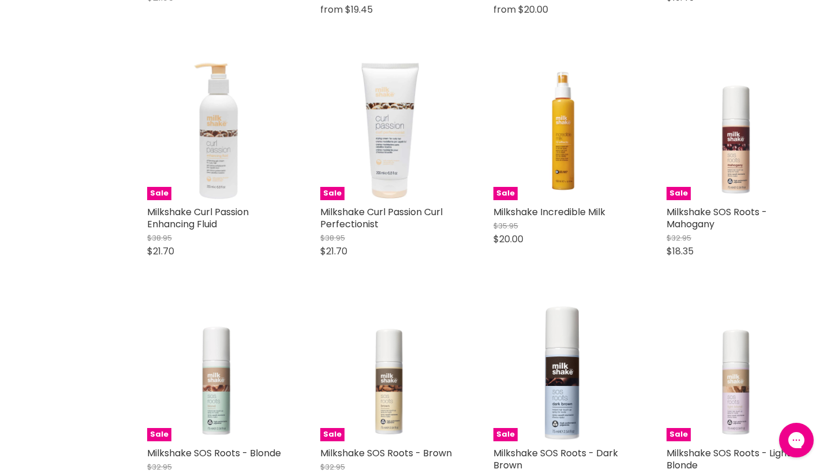
scroll to position [6008, 0]
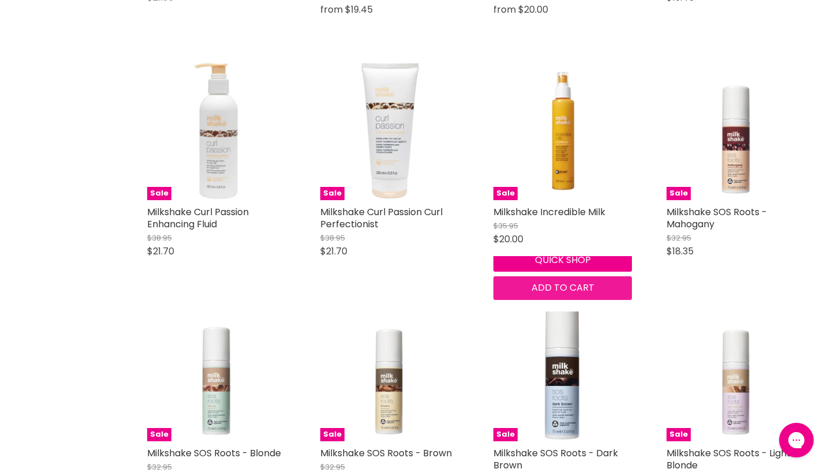
click at [592, 294] on span "Add to cart" at bounding box center [563, 287] width 63 height 13
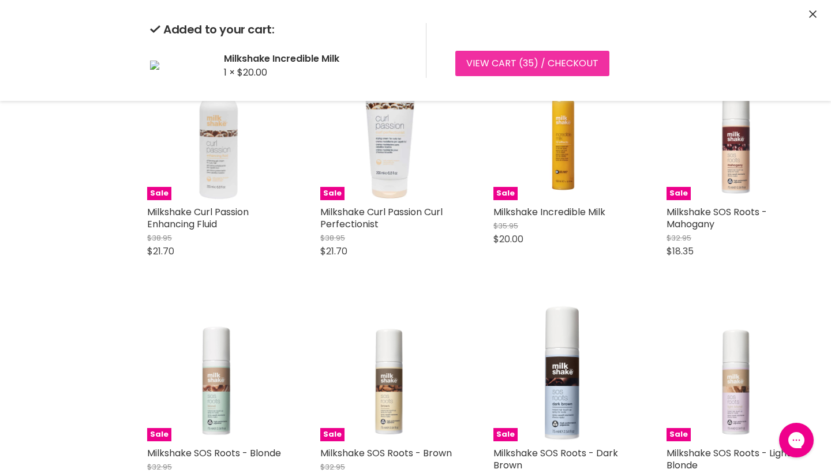
click at [580, 63] on link "View cart ( 35 ) / Checkout" at bounding box center [532, 63] width 154 height 25
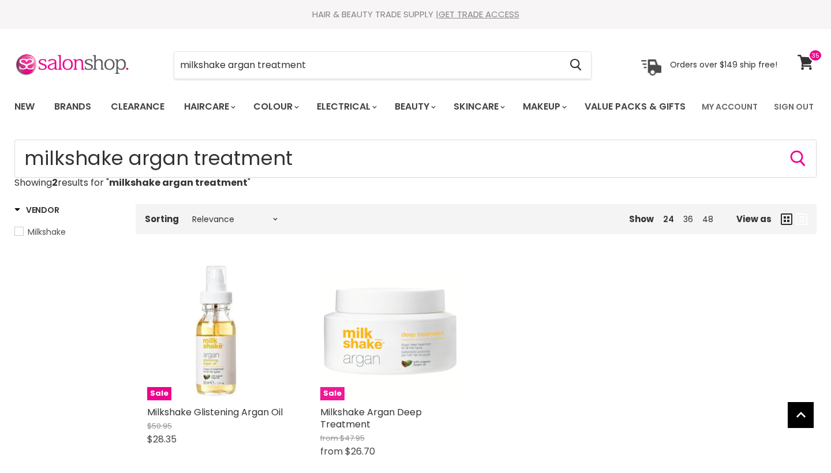
click at [389, 285] on img "Main content" at bounding box center [389, 331] width 139 height 139
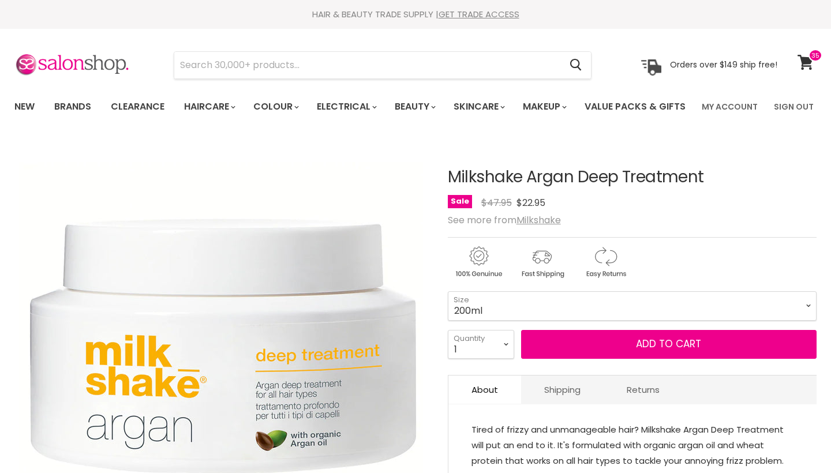
select select "2"
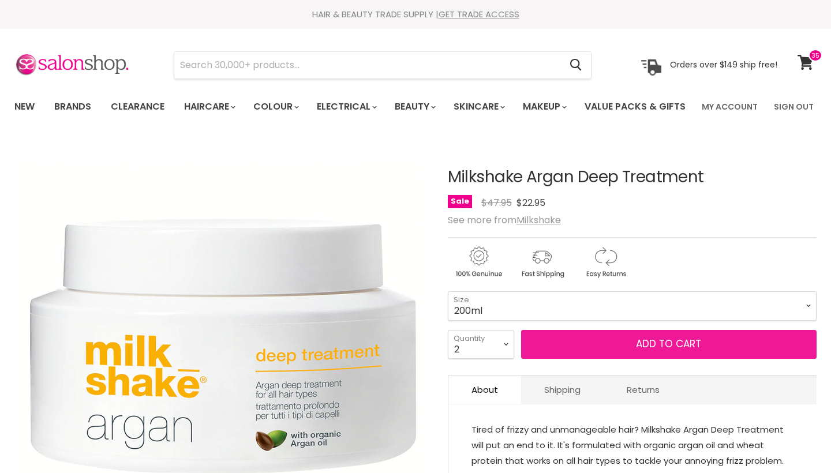
type input "2"
click at [668, 351] on span "Add to cart" at bounding box center [668, 344] width 65 height 14
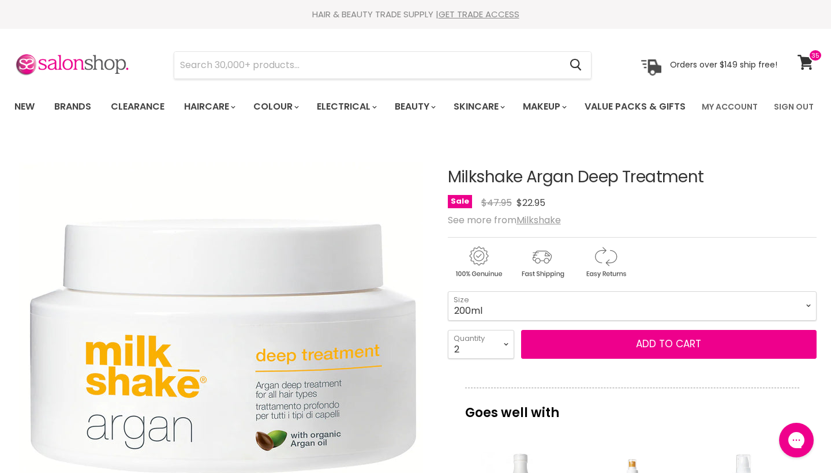
click at [714, 211] on div "Sale Original Price $47.95 Current Price $22.95" at bounding box center [632, 203] width 369 height 16
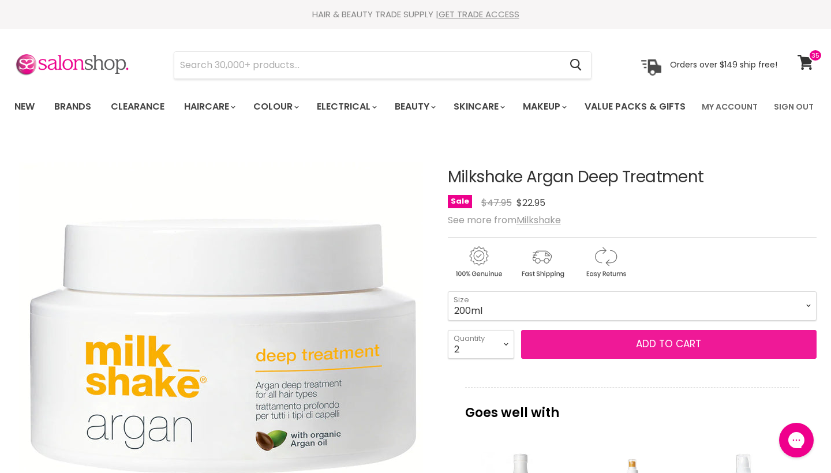
click at [668, 351] on span "Add to cart" at bounding box center [668, 344] width 65 height 14
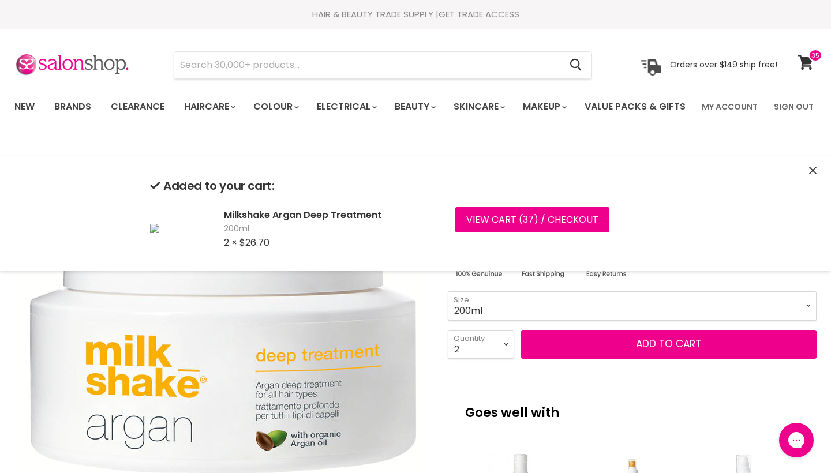
click at [812, 174] on icon "Close" at bounding box center [813, 171] width 8 height 8
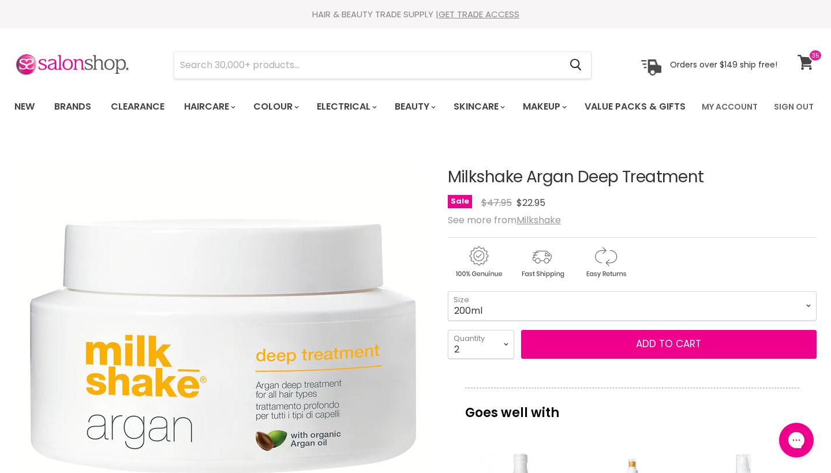
click at [809, 65] on icon at bounding box center [806, 62] width 16 height 15
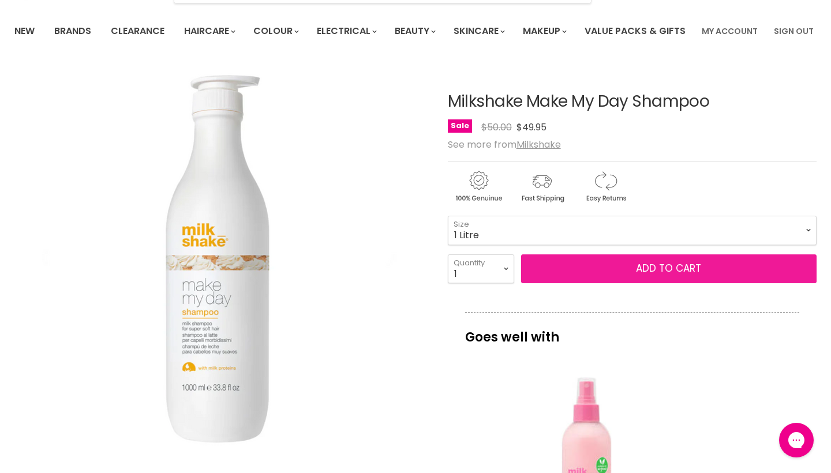
click at [648, 275] on span "Add to cart" at bounding box center [668, 269] width 65 height 14
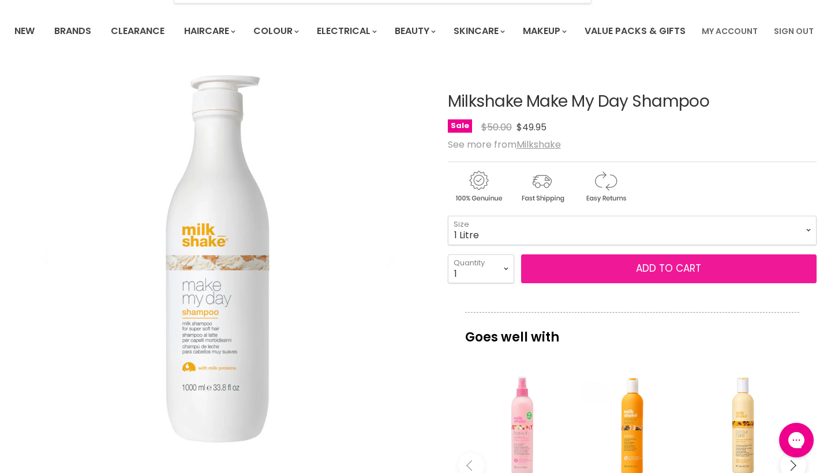
click at [671, 275] on span "Add to cart" at bounding box center [668, 269] width 65 height 14
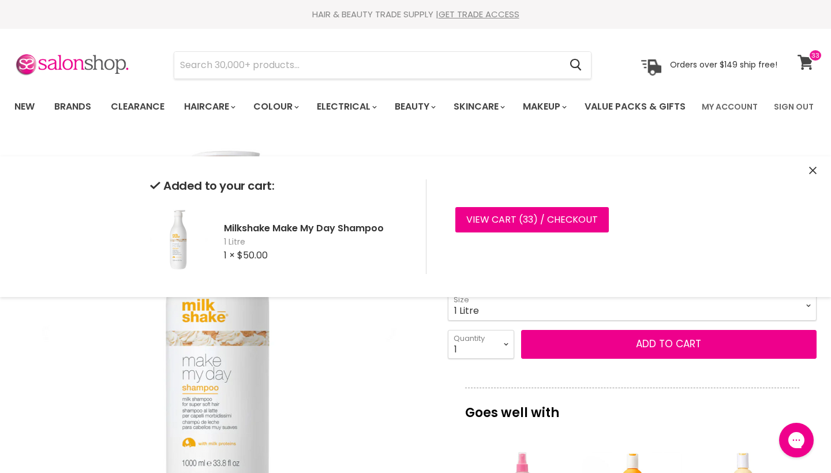
click at [807, 64] on icon at bounding box center [806, 62] width 16 height 15
